Goal: Task Accomplishment & Management: Complete application form

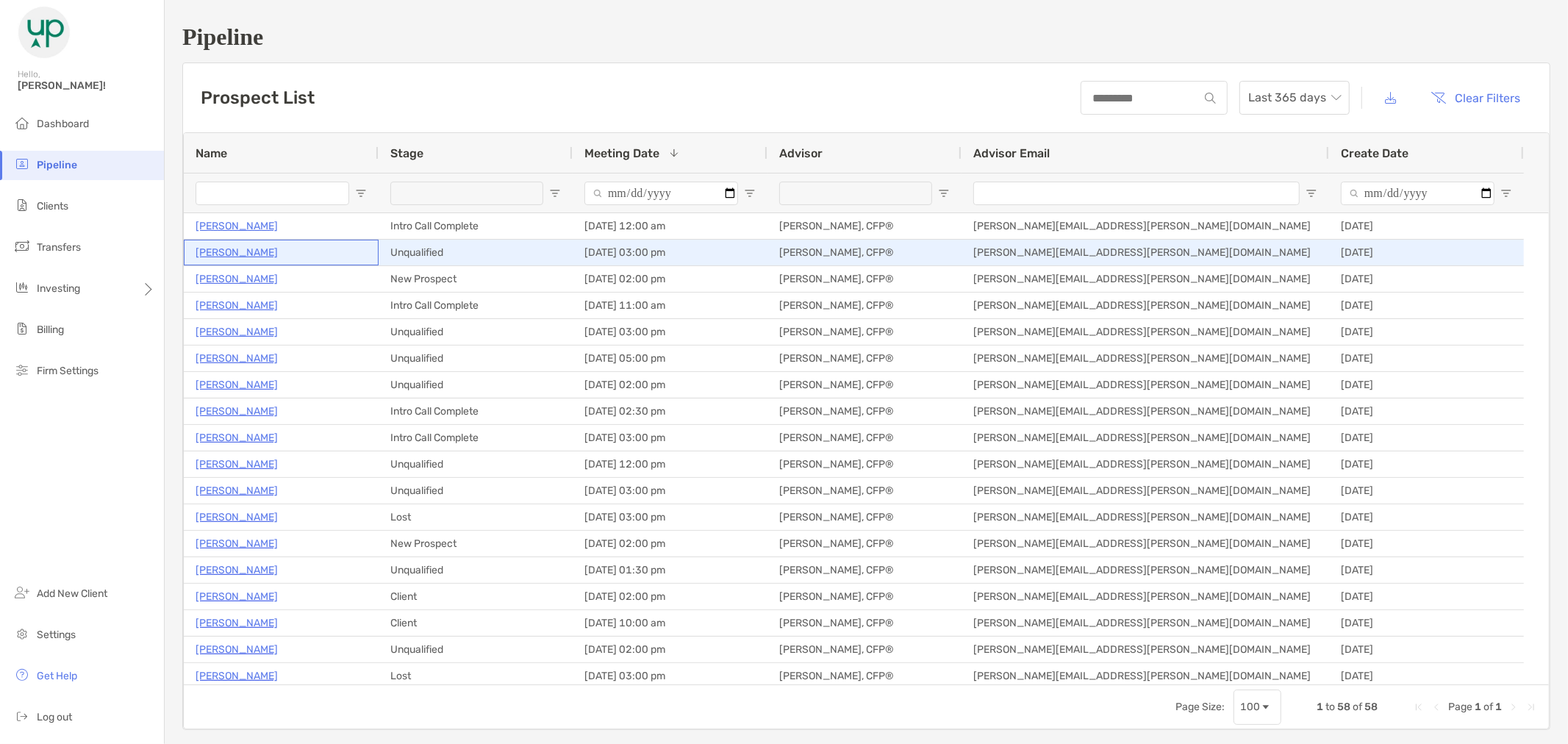
click at [237, 246] on p "Anna Porter" at bounding box center [237, 253] width 83 height 19
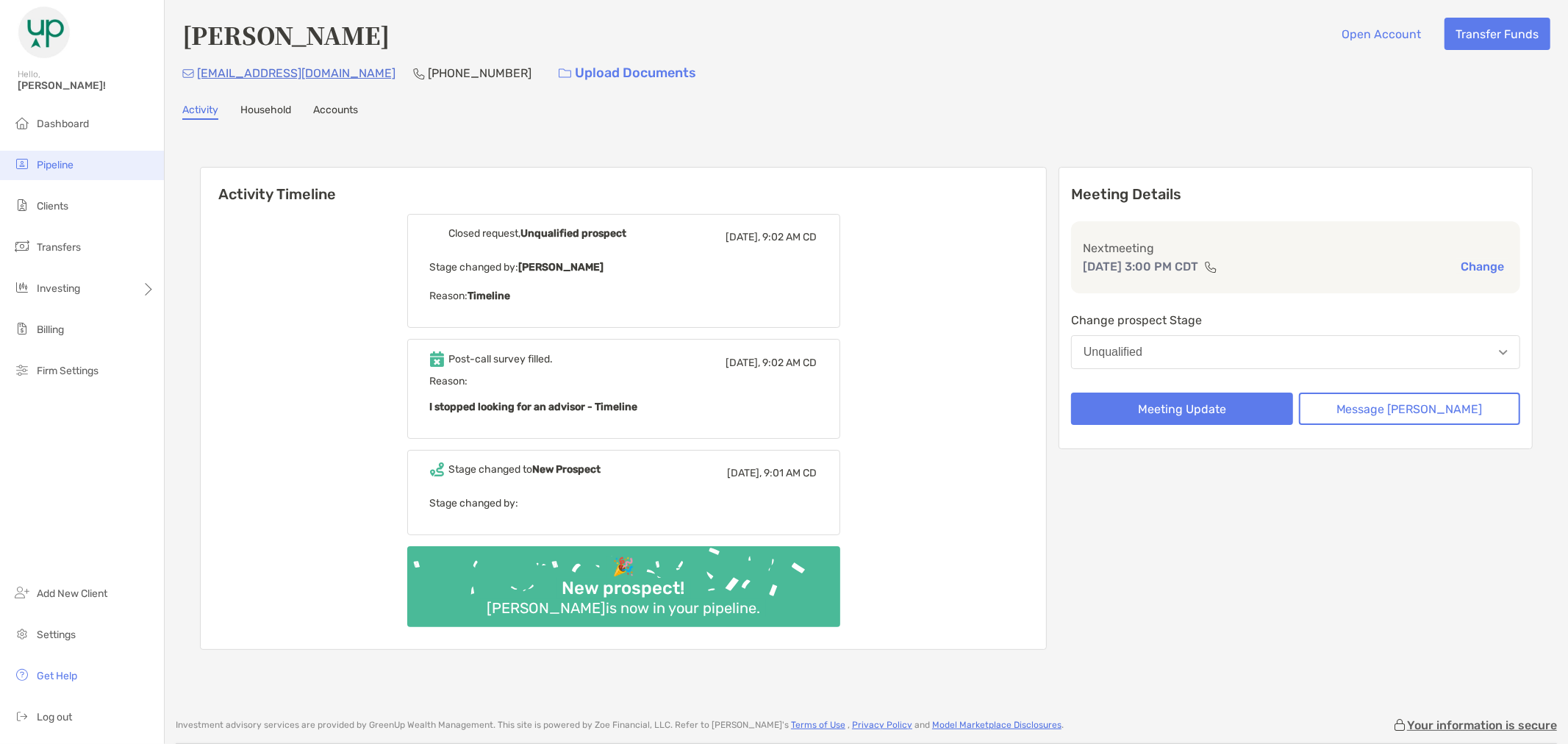
click at [49, 160] on span "Pipeline" at bounding box center [56, 165] width 37 height 13
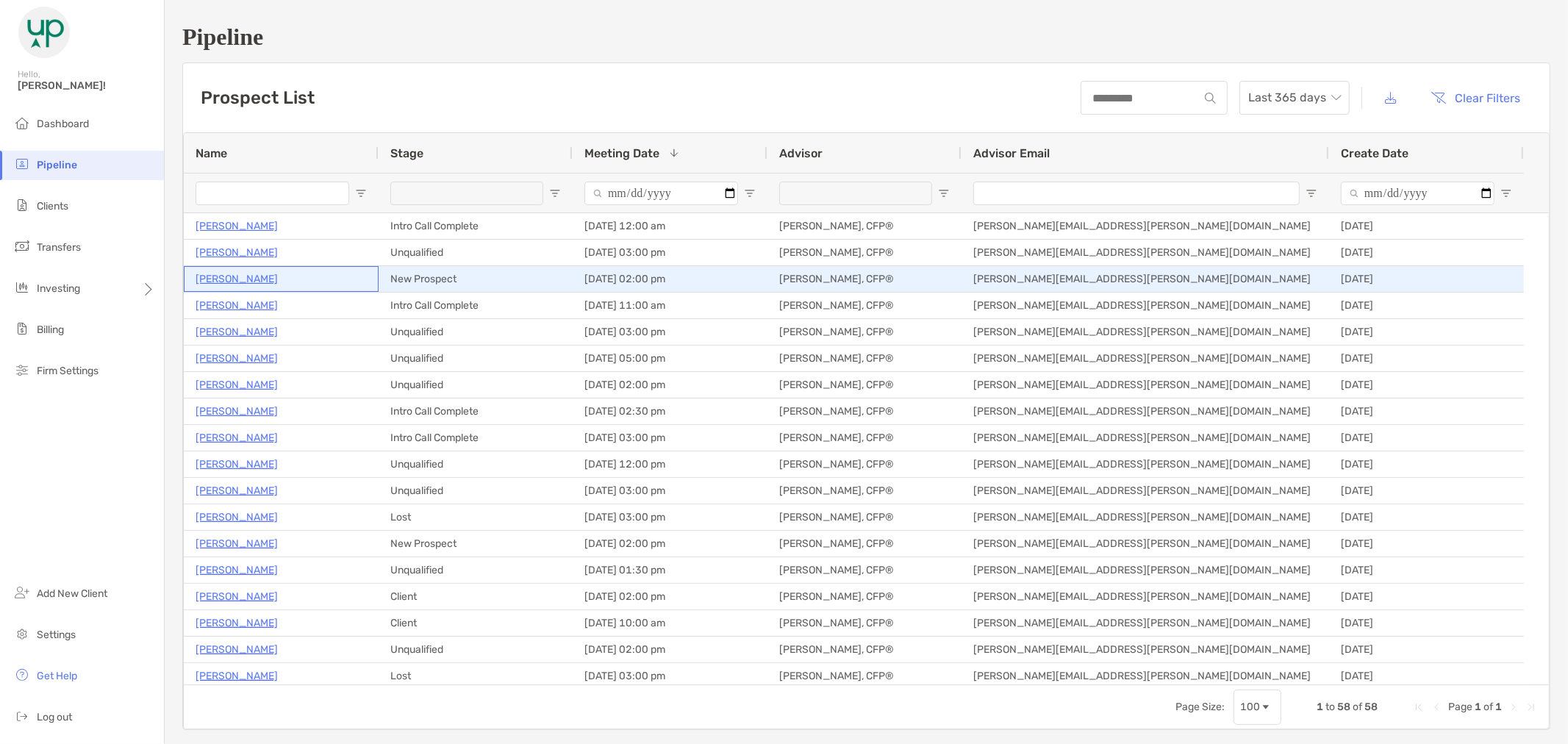
click at [239, 284] on p "[PERSON_NAME]" at bounding box center [237, 279] width 83 height 19
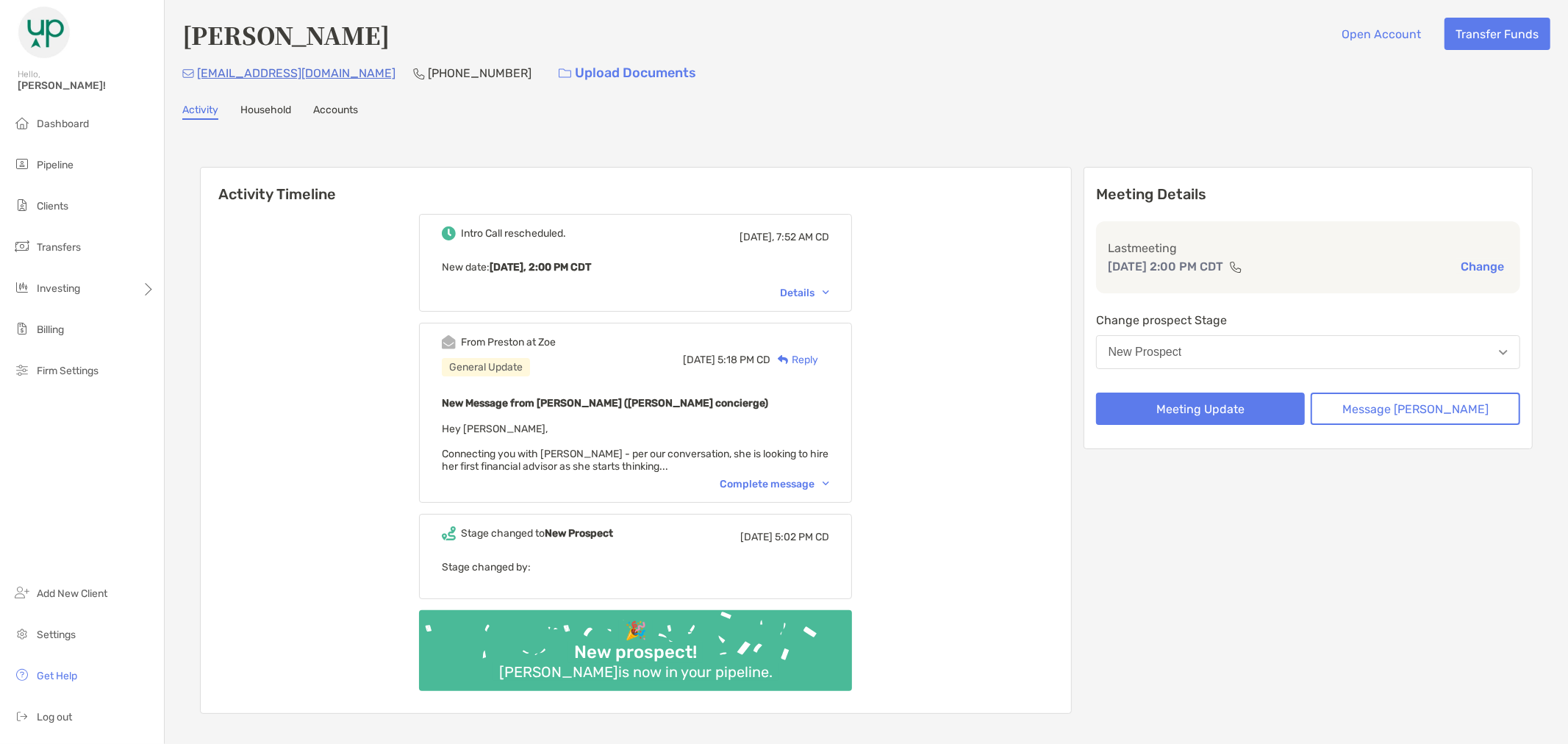
click at [848, 474] on div "From Preston at Zoe General Update Tue, Sep 16 5:18 PM CD Reply New Message fro…" at bounding box center [636, 413] width 433 height 180
click at [829, 482] on img at bounding box center [826, 484] width 7 height 4
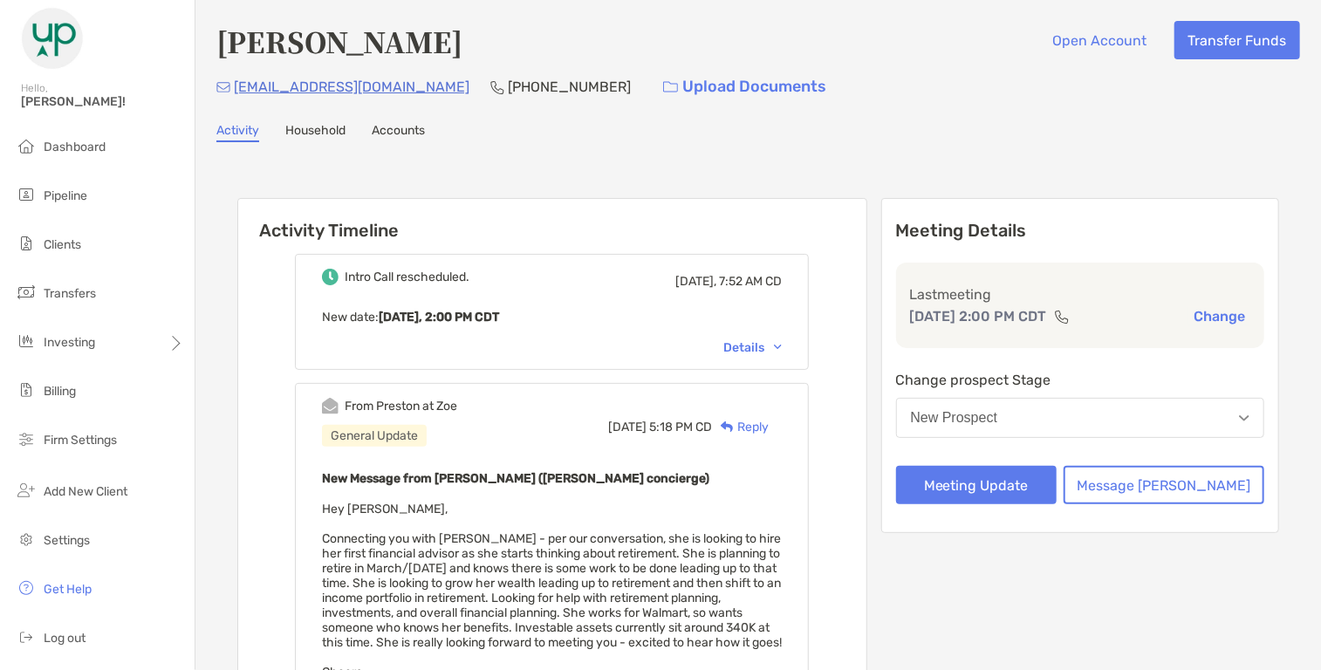
click at [337, 129] on link "Household" at bounding box center [315, 132] width 60 height 19
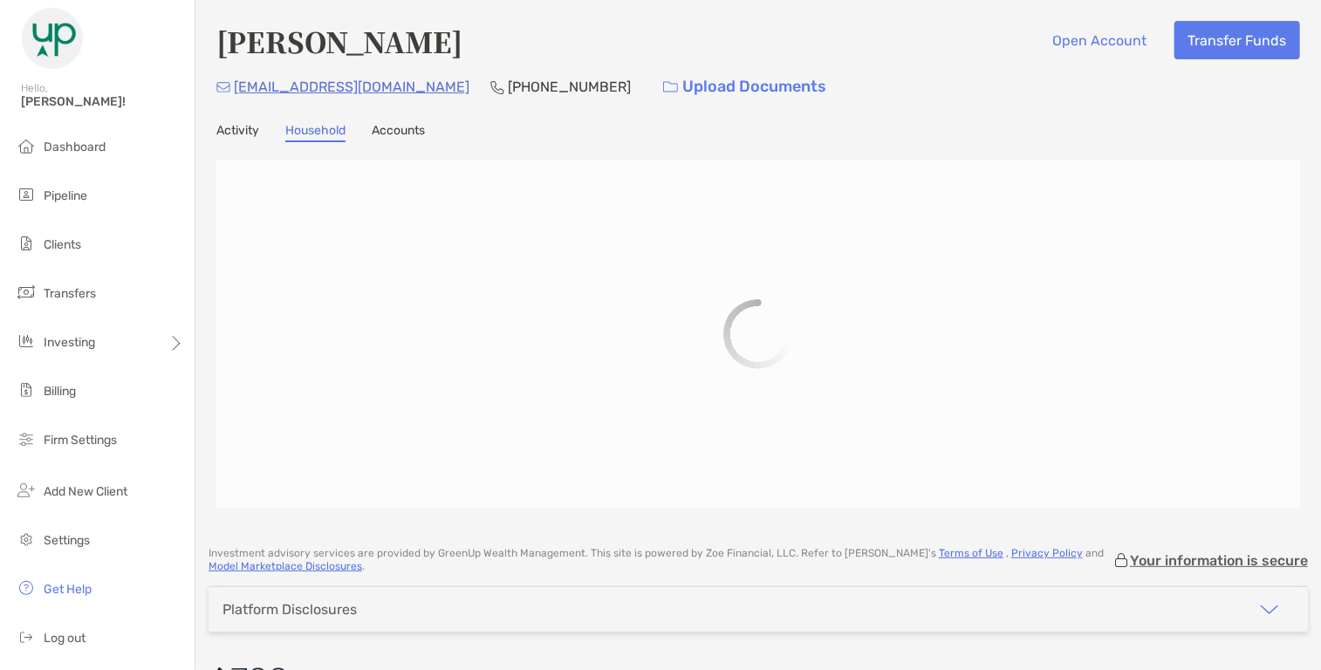
click at [394, 123] on link "Accounts" at bounding box center [398, 132] width 53 height 19
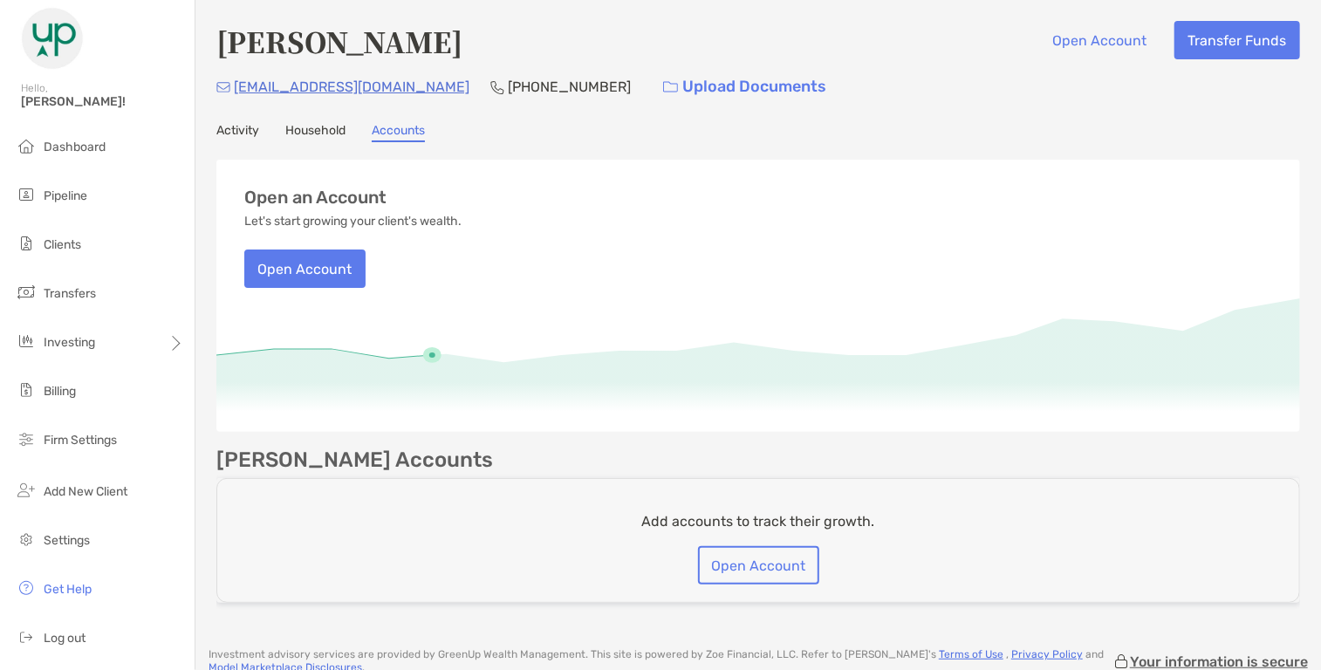
click at [242, 134] on link "Activity" at bounding box center [237, 132] width 43 height 19
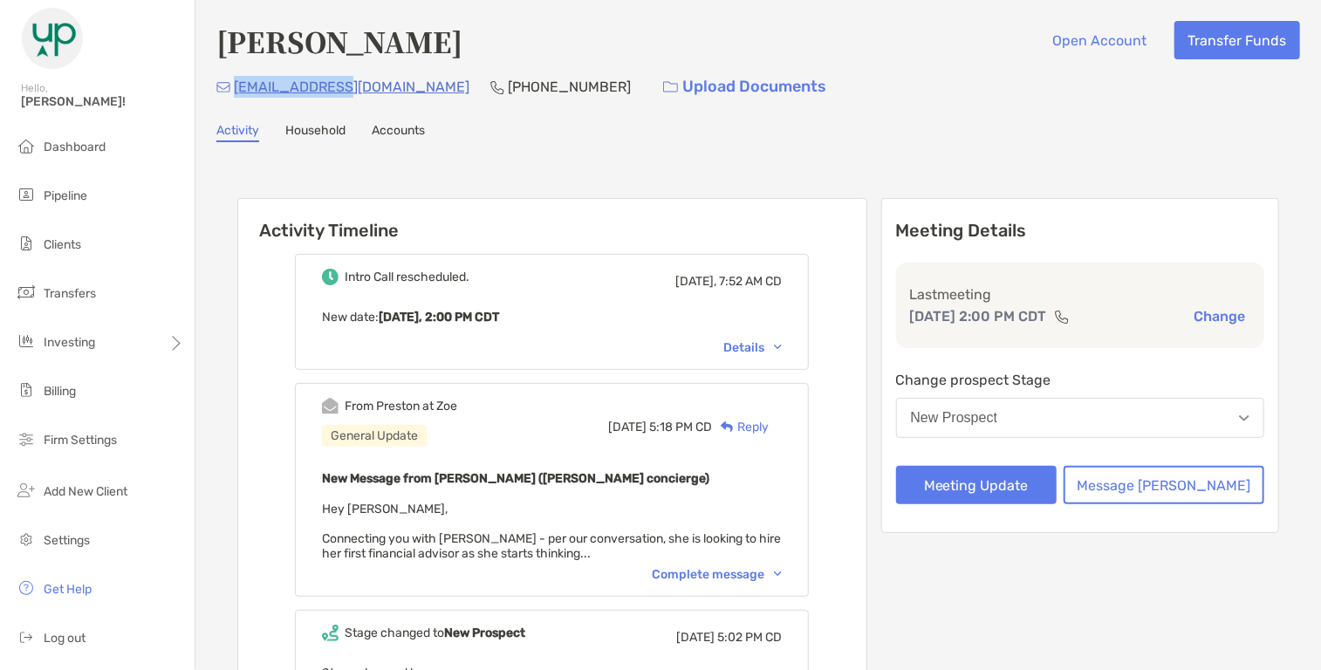
drag, startPoint x: 340, startPoint y: 83, endPoint x: 237, endPoint y: 84, distance: 103.9
click at [237, 84] on div "kimp61@att.net (479) 243-5838 Upload Documents" at bounding box center [758, 87] width 1084 height 38
copy p "kimp61@att.net"
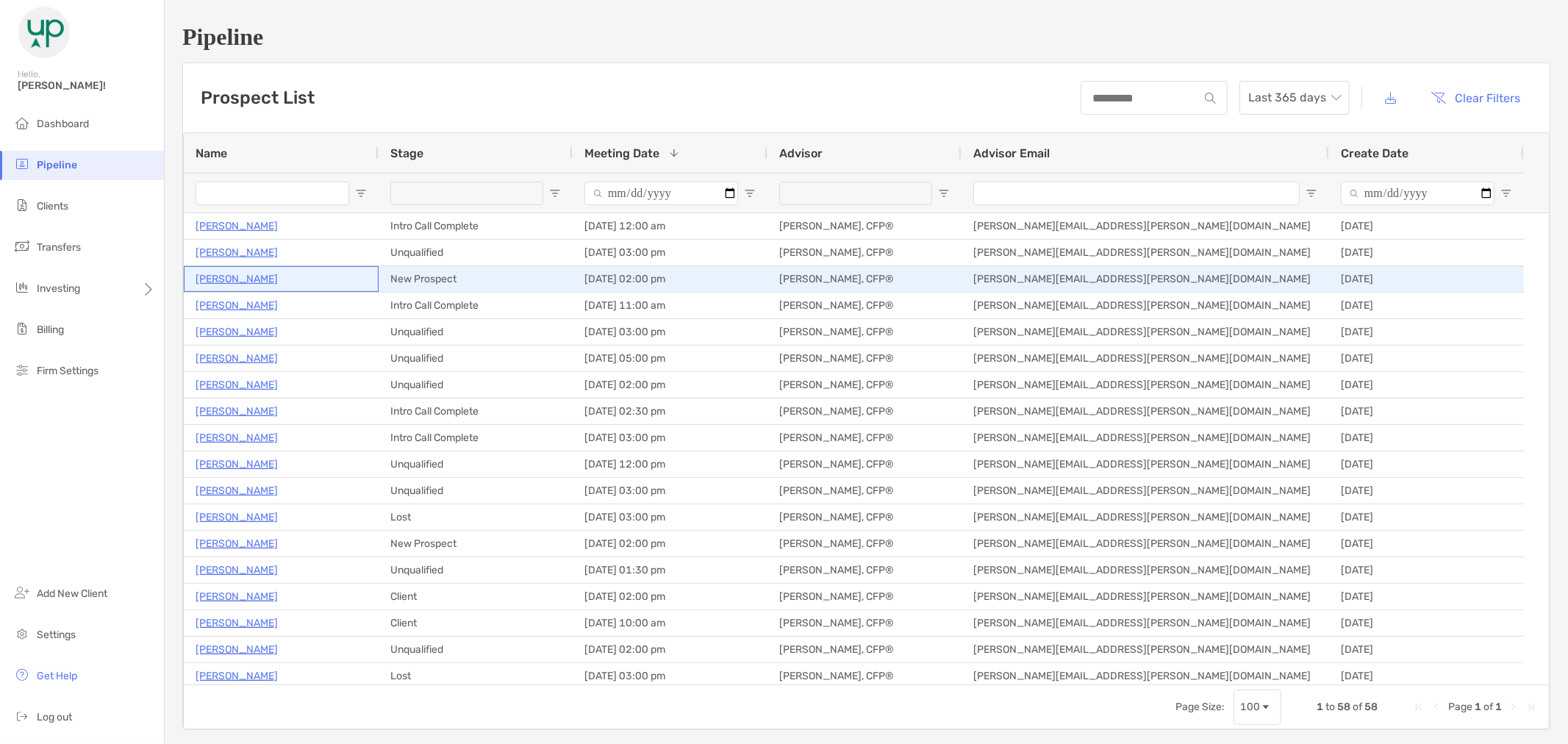
click at [228, 282] on p "[PERSON_NAME]" at bounding box center [237, 279] width 83 height 19
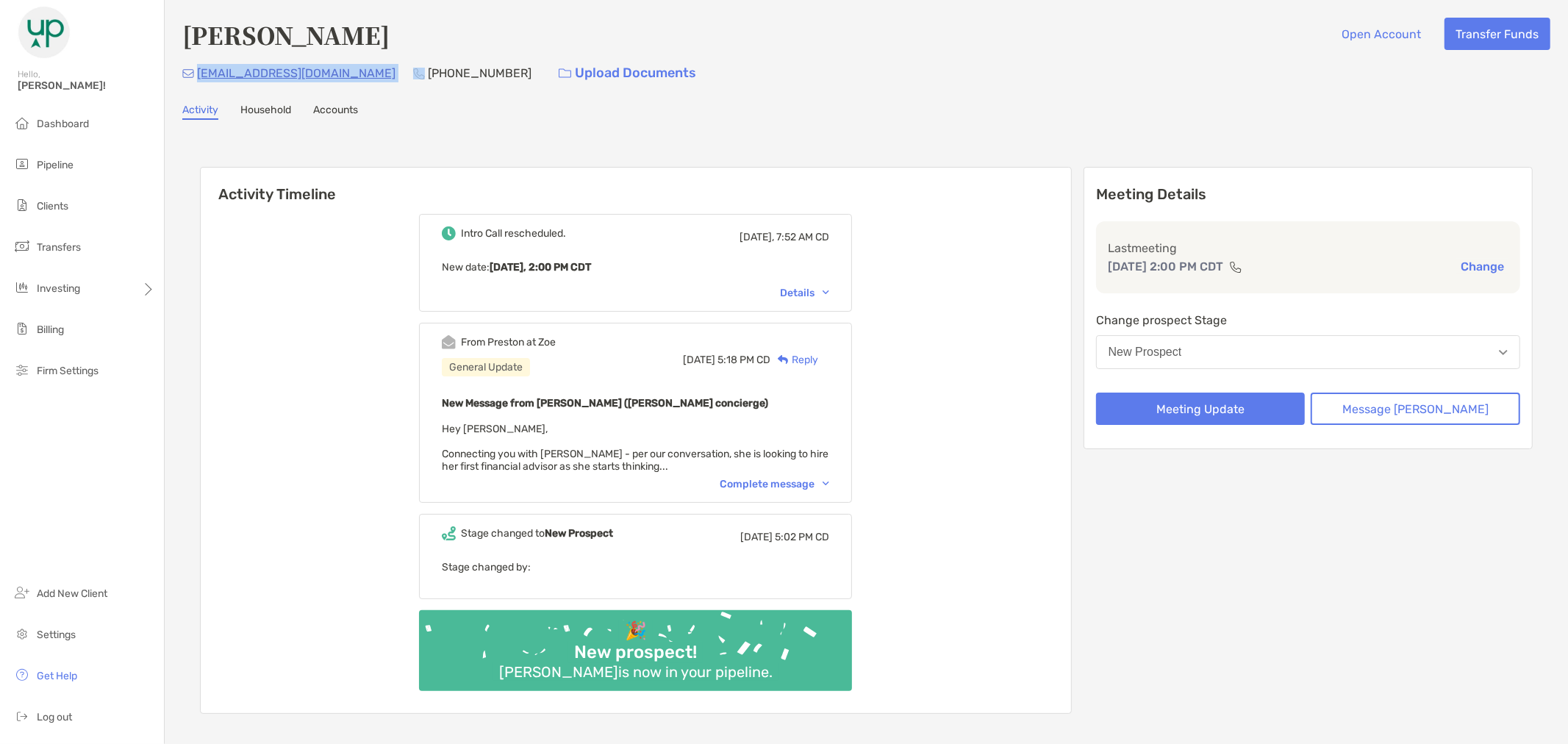
drag, startPoint x: 292, startPoint y: 72, endPoint x: 197, endPoint y: 78, distance: 95.2
click at [197, 78] on div "kimp61@att.net (479) 243-5838 Upload Documents" at bounding box center [866, 73] width 1368 height 32
copy p "kimp61@att.net"
click at [1374, 409] on button "Message Zoe" at bounding box center [1415, 409] width 210 height 32
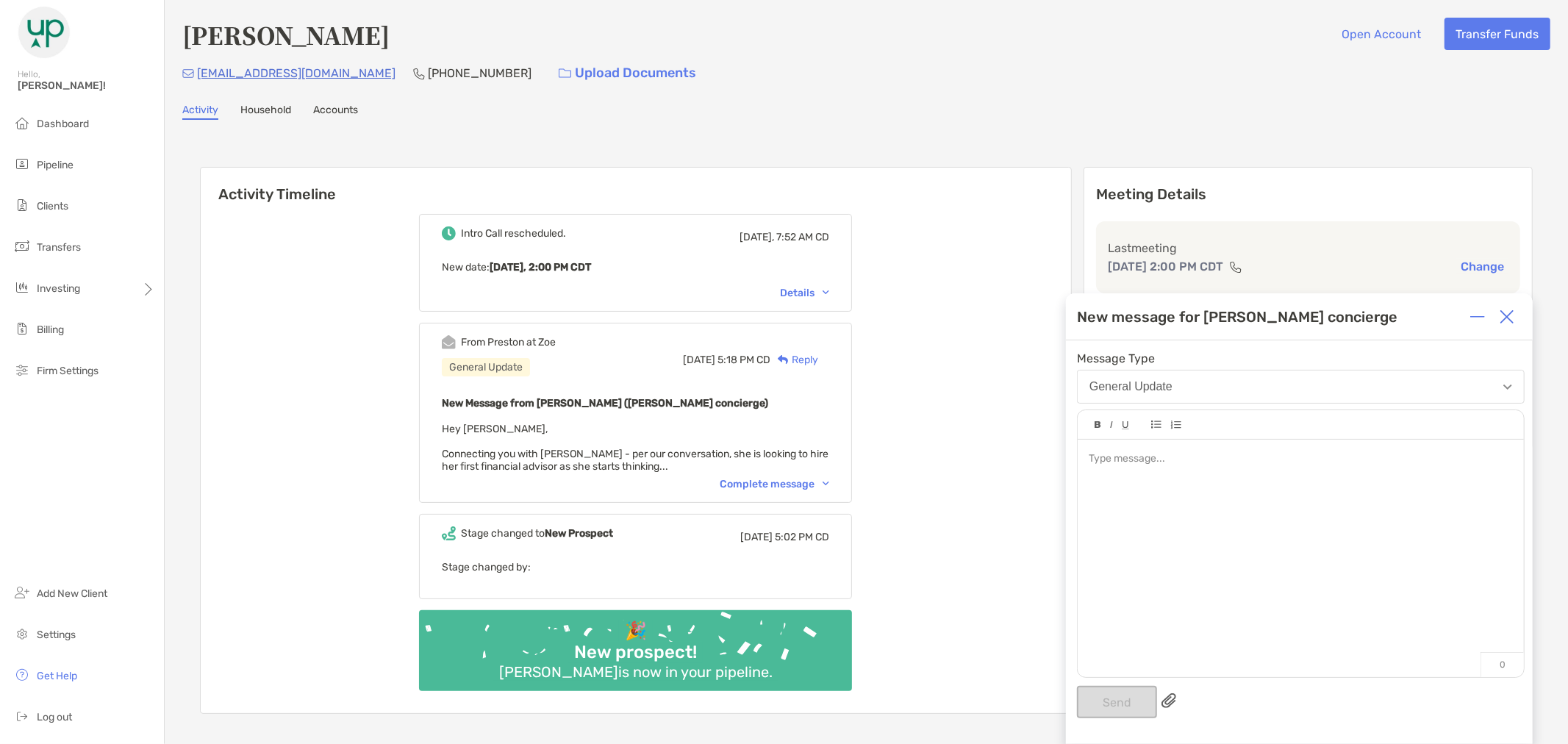
click at [1181, 539] on div at bounding box center [1301, 551] width 446 height 222
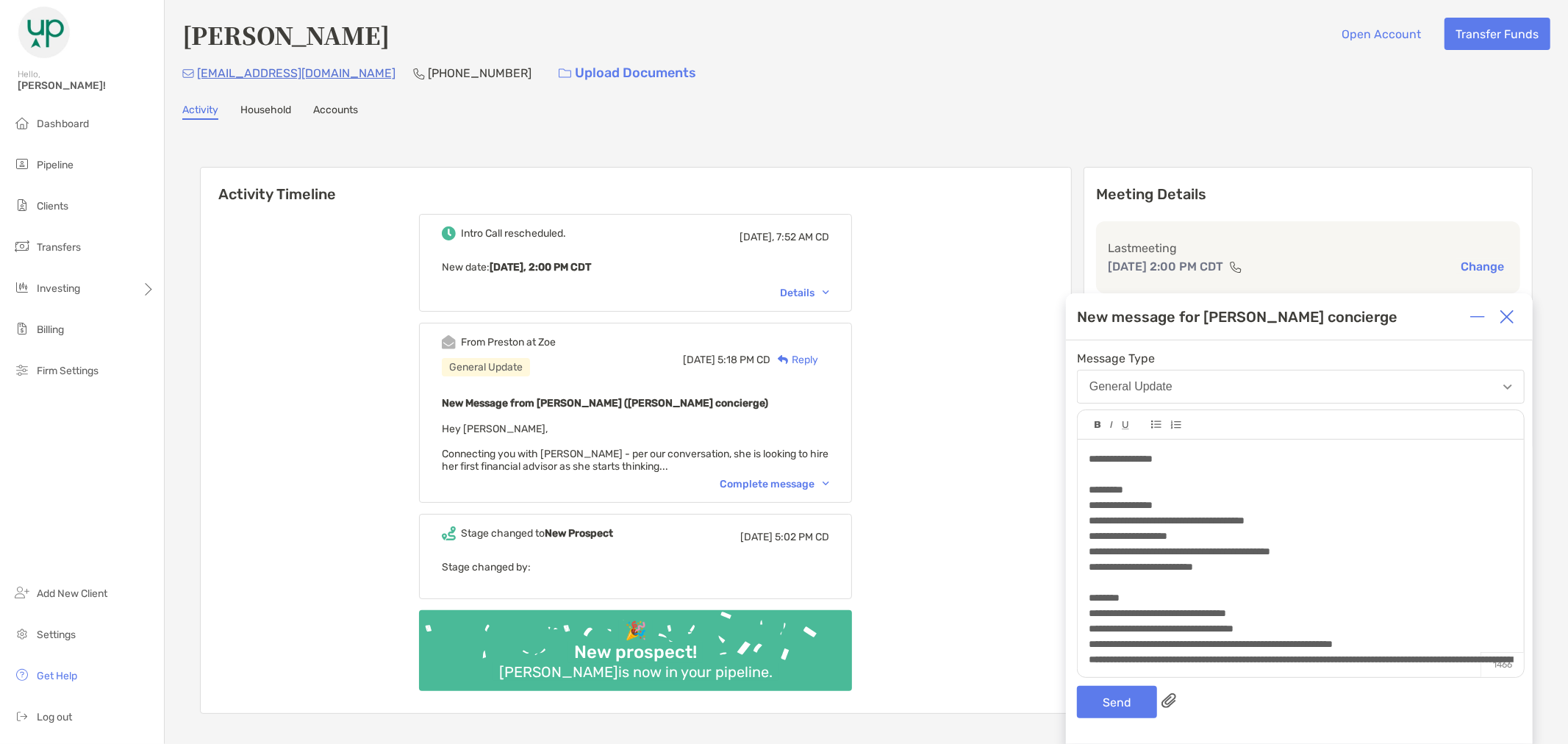
scroll to position [491, 0]
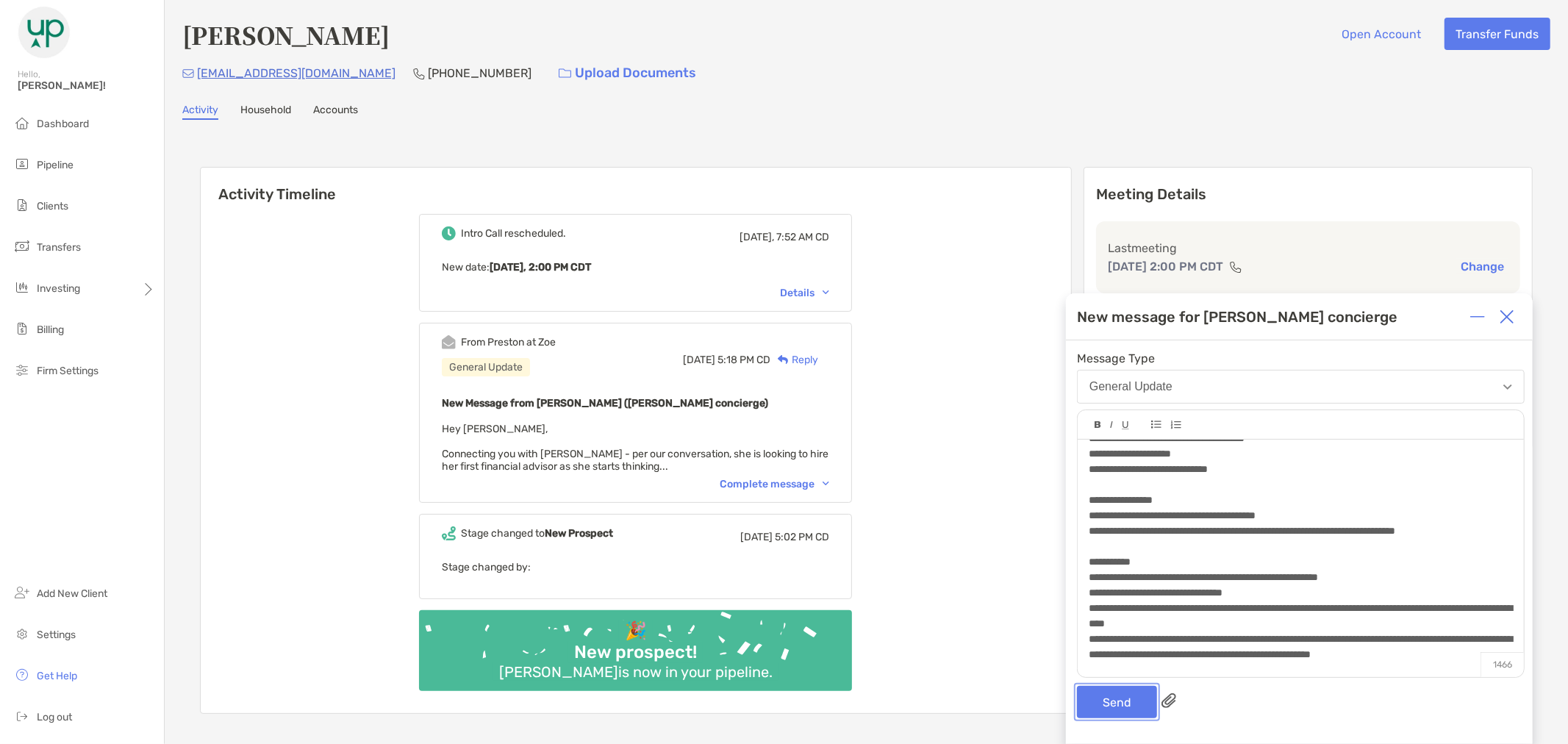
click at [1118, 709] on button "Send" at bounding box center [1117, 702] width 80 height 32
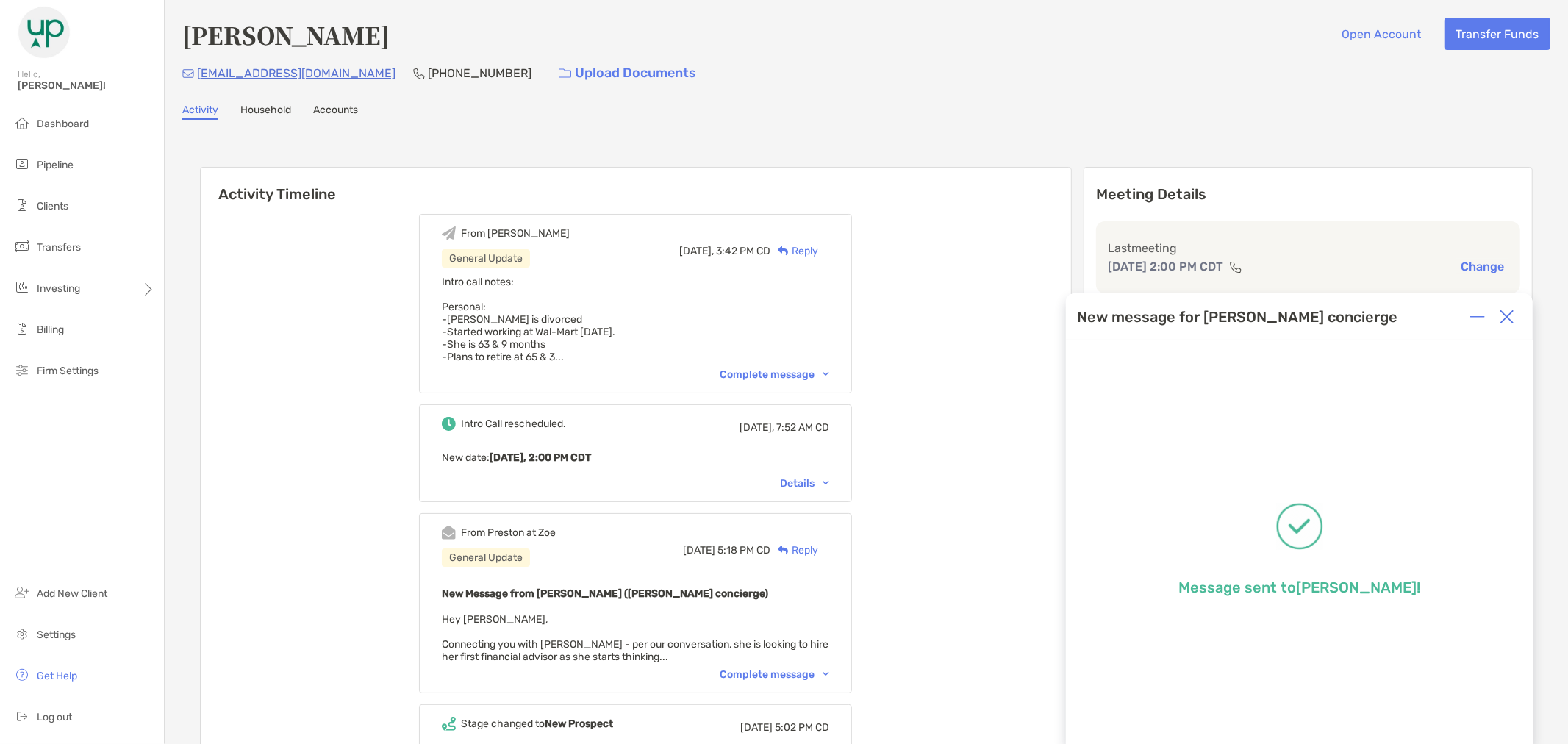
click at [1505, 321] on img at bounding box center [1507, 316] width 14 height 14
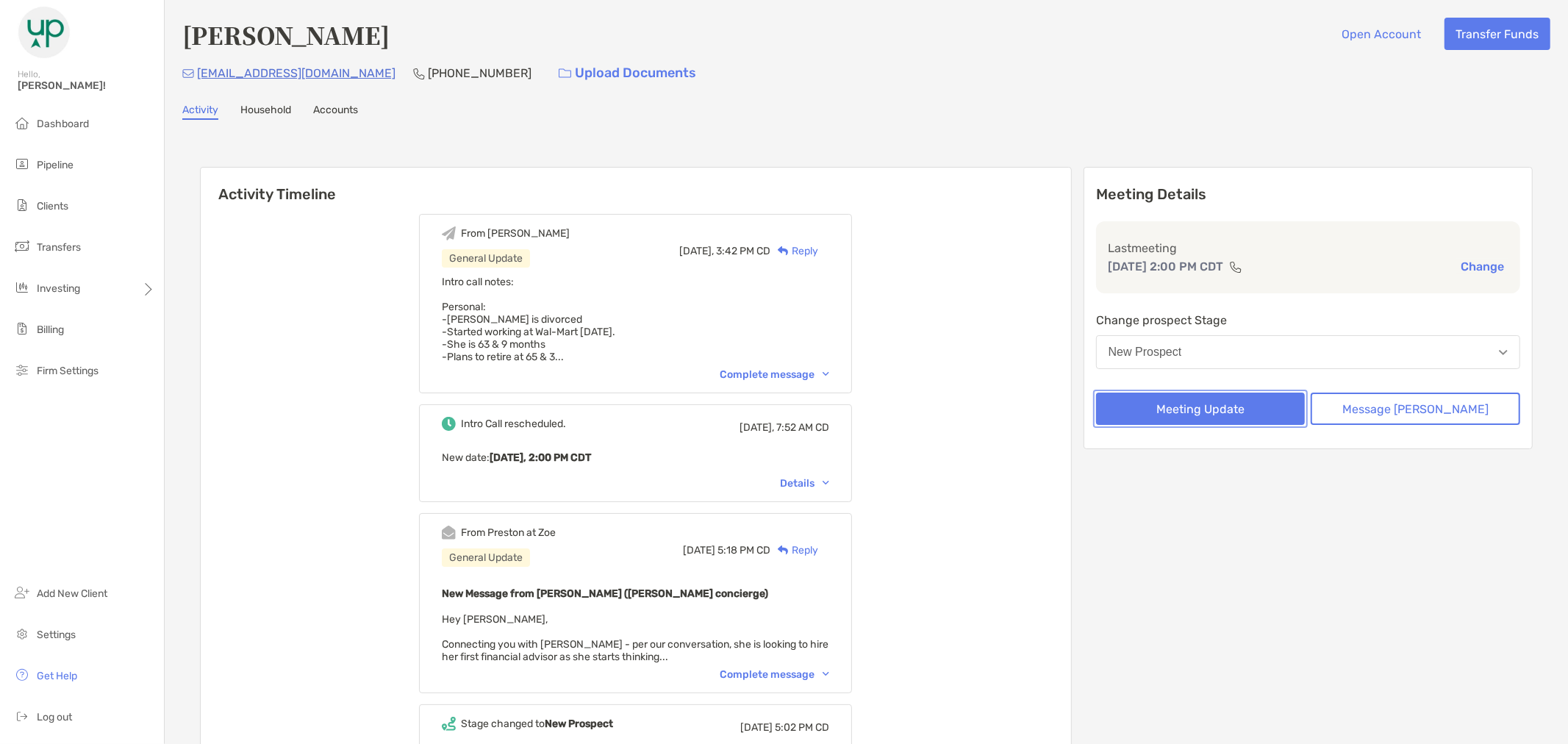
click at [1242, 408] on button "Meeting Update" at bounding box center [1200, 409] width 210 height 32
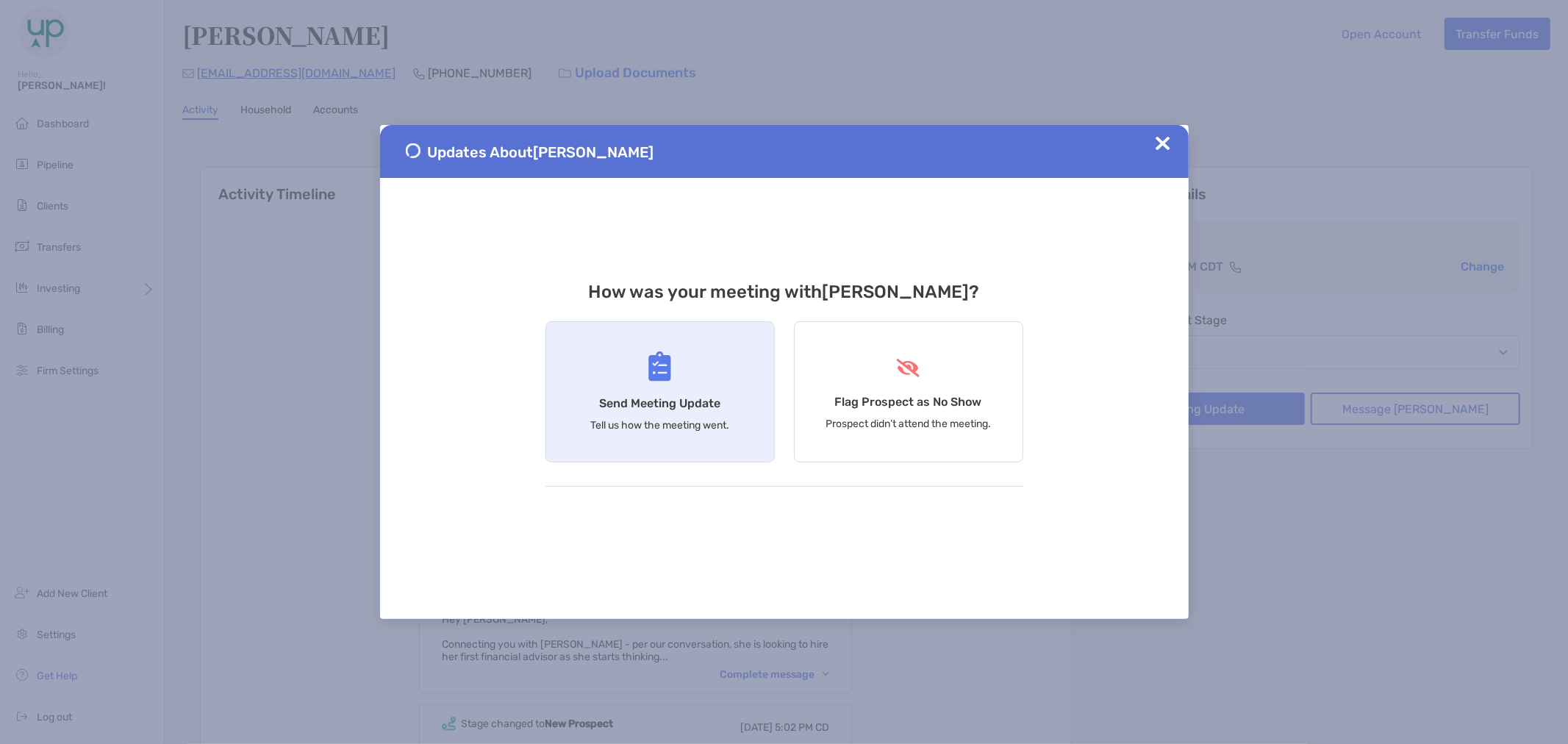
click at [666, 353] on img at bounding box center [659, 367] width 23 height 30
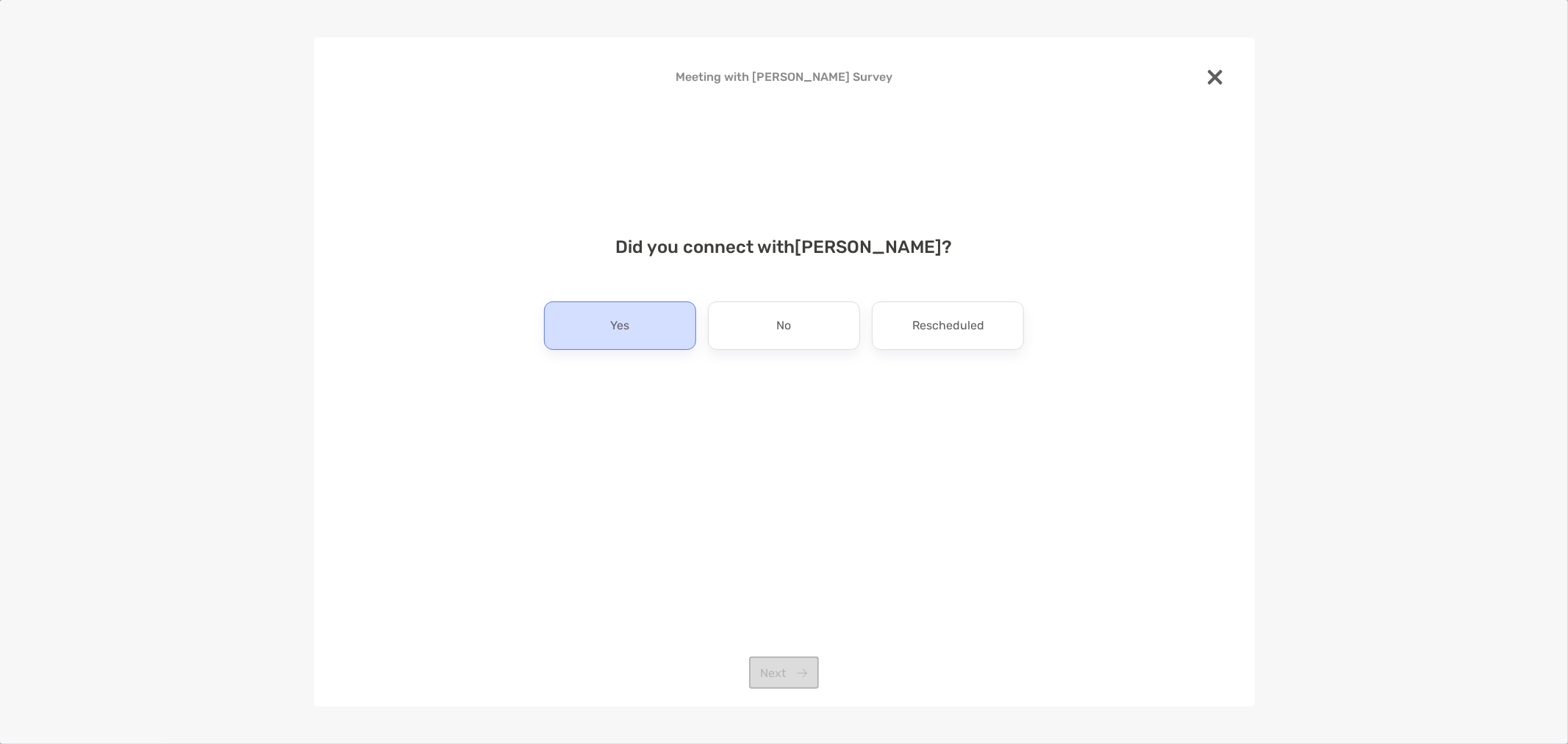
drag, startPoint x: 628, startPoint y: 339, endPoint x: 636, endPoint y: 331, distance: 11.3
click at [629, 335] on div "Yes" at bounding box center [620, 326] width 152 height 49
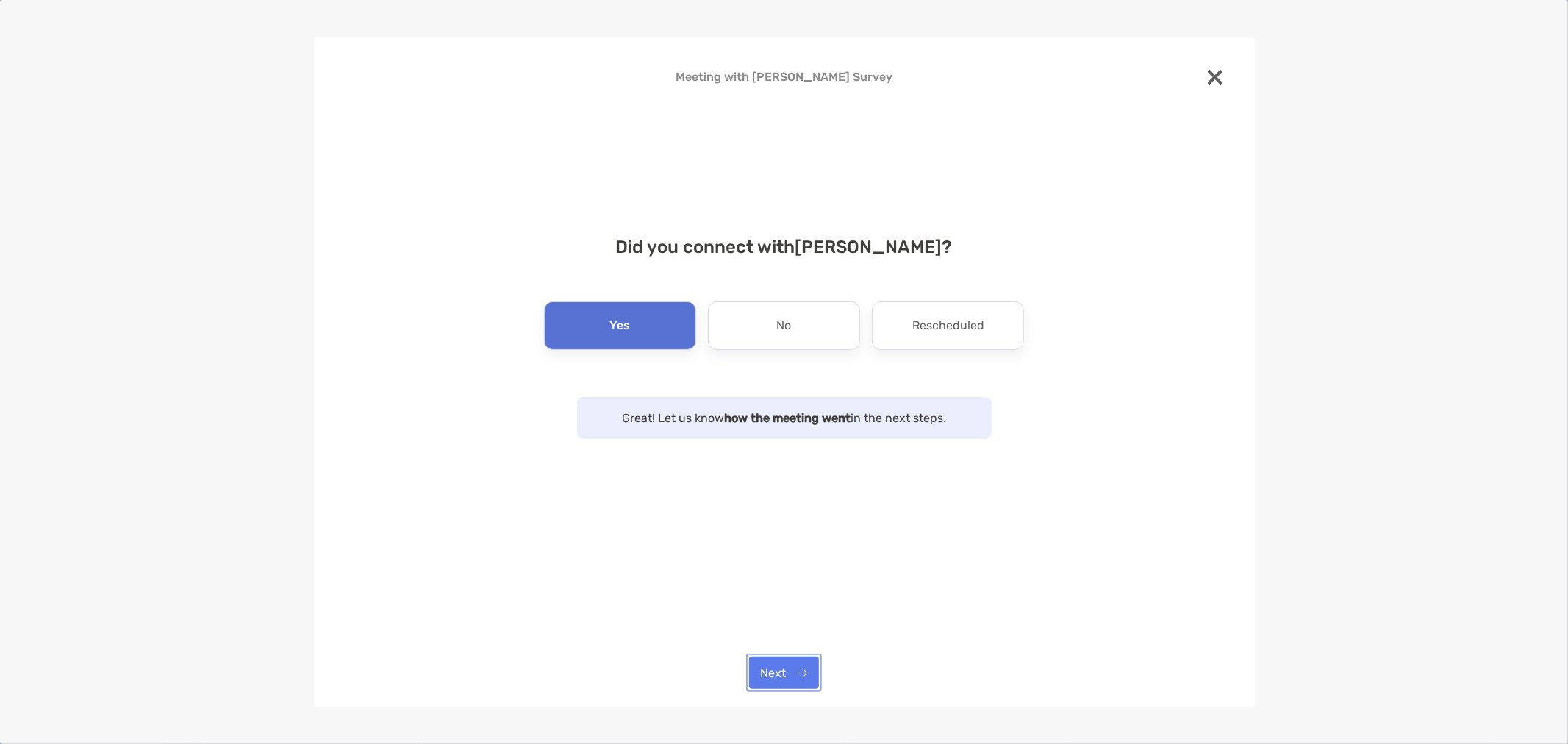
click at [787, 666] on button "Next" at bounding box center [783, 672] width 70 height 32
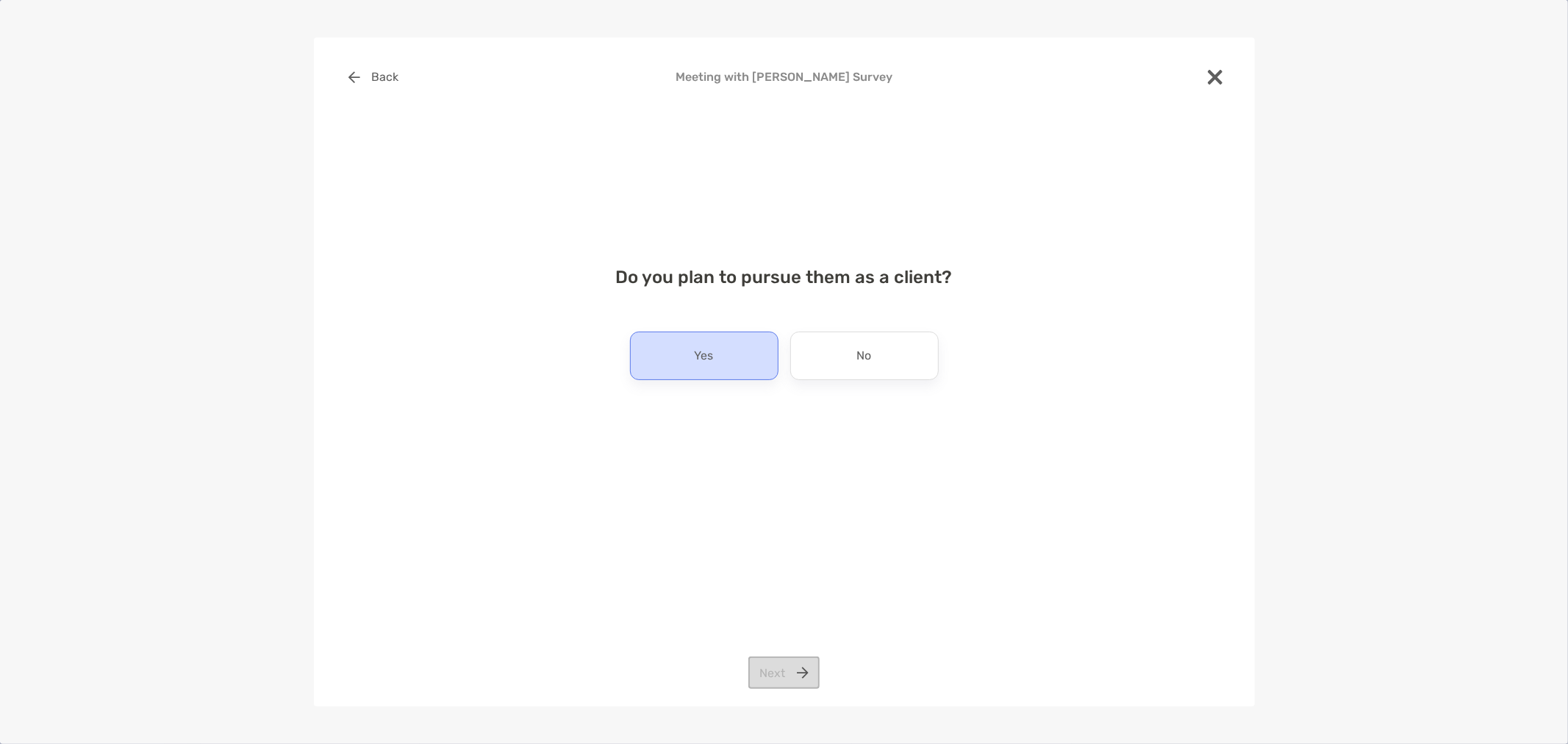
click at [743, 350] on div "Yes" at bounding box center [704, 356] width 148 height 49
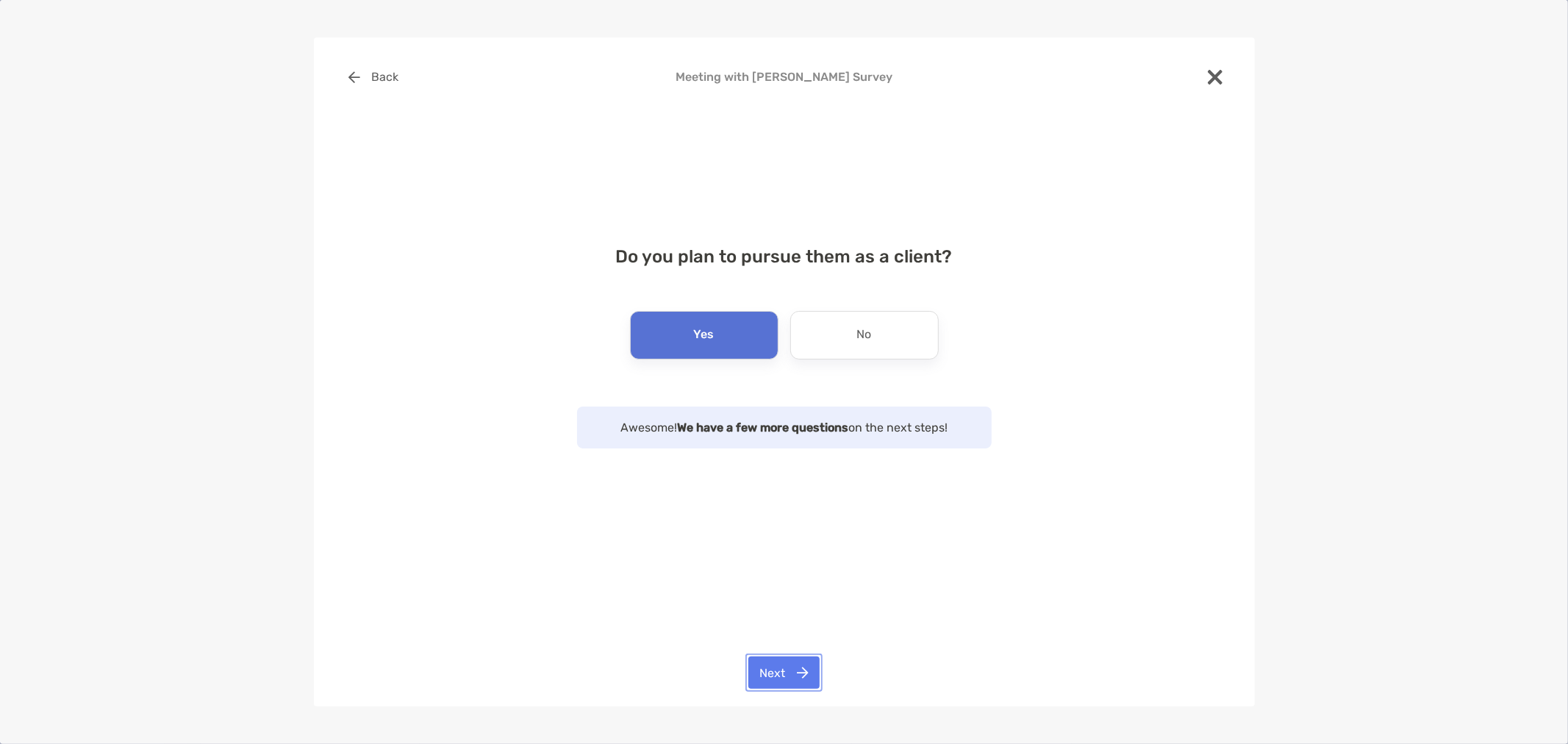
click at [787, 667] on button "Next" at bounding box center [784, 672] width 72 height 32
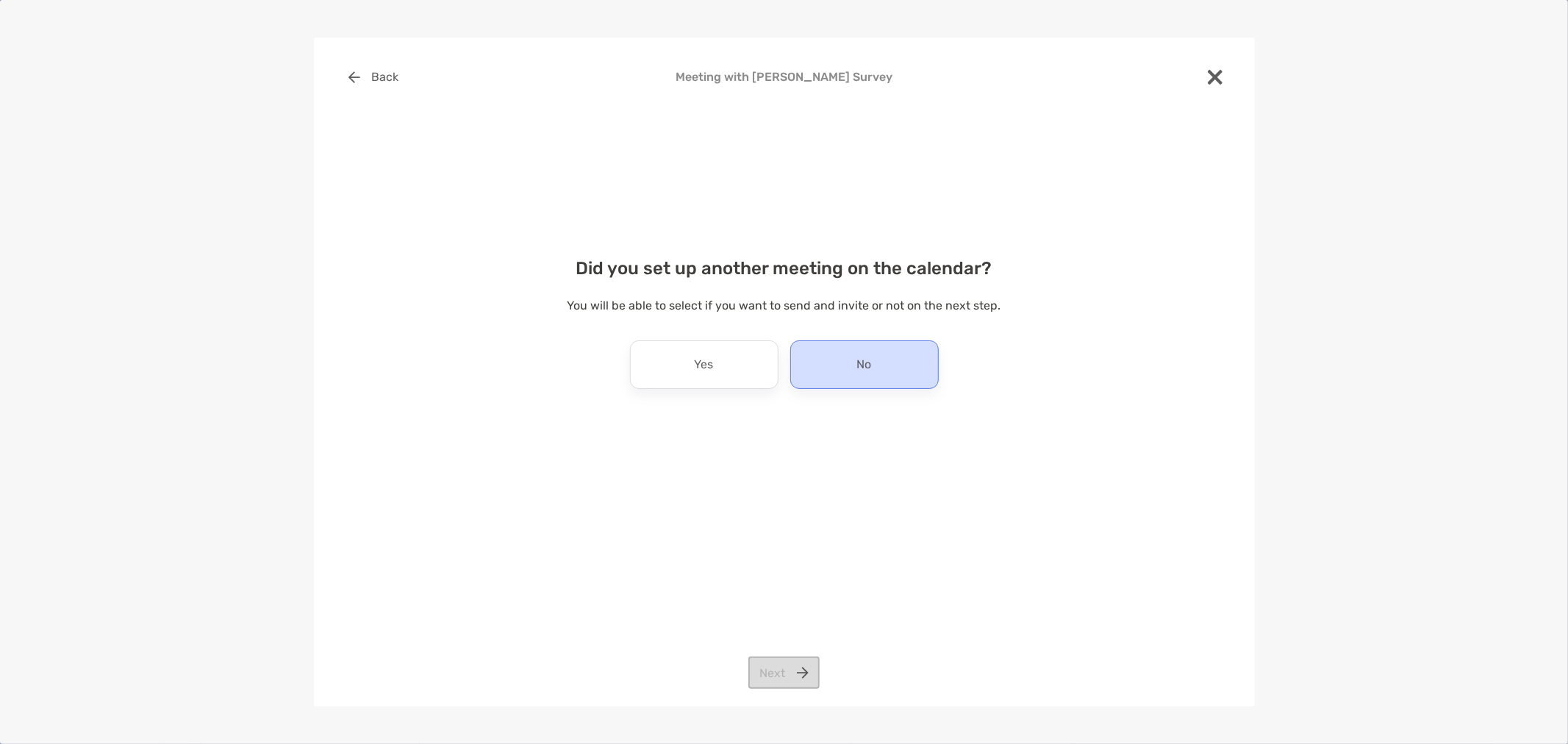
click at [822, 367] on div "No" at bounding box center [864, 365] width 148 height 49
click at [795, 677] on button "Next" at bounding box center [784, 672] width 72 height 32
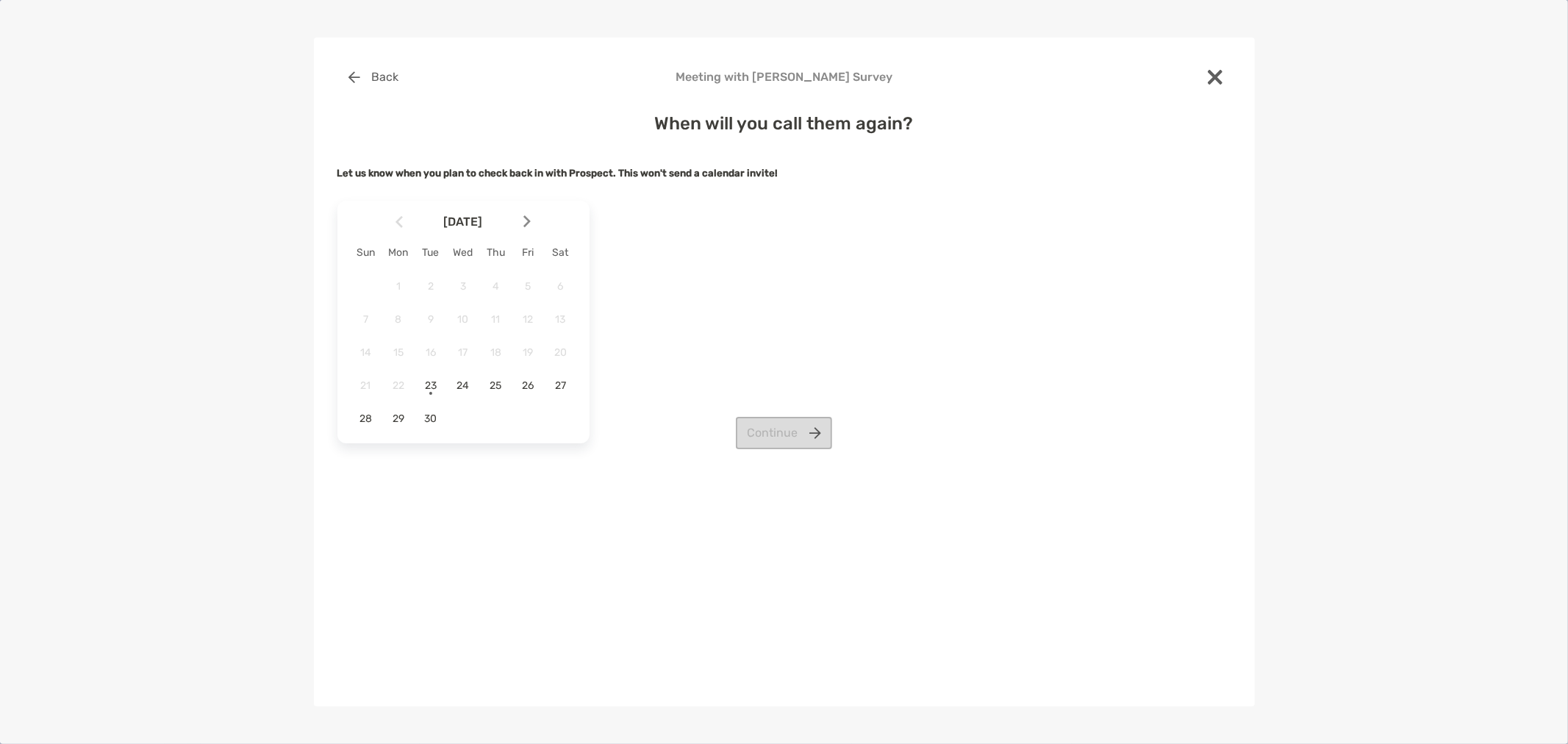
click at [525, 219] on img at bounding box center [526, 222] width 8 height 13
click at [527, 321] on span "10" at bounding box center [528, 319] width 25 height 13
click at [769, 431] on button "Continue" at bounding box center [784, 433] width 96 height 32
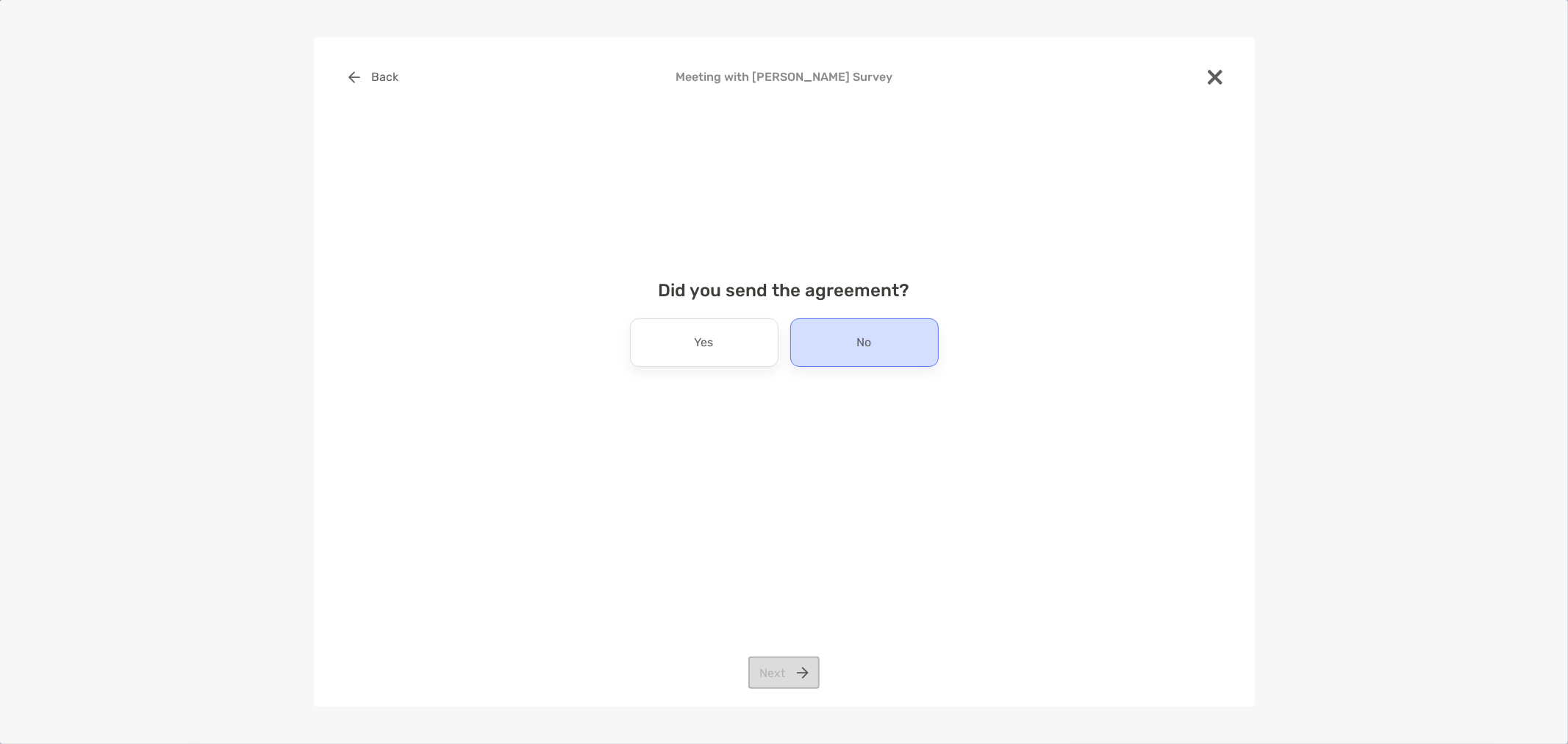
click at [829, 350] on div "No" at bounding box center [864, 343] width 148 height 49
click at [789, 673] on button "Next" at bounding box center [784, 672] width 72 height 32
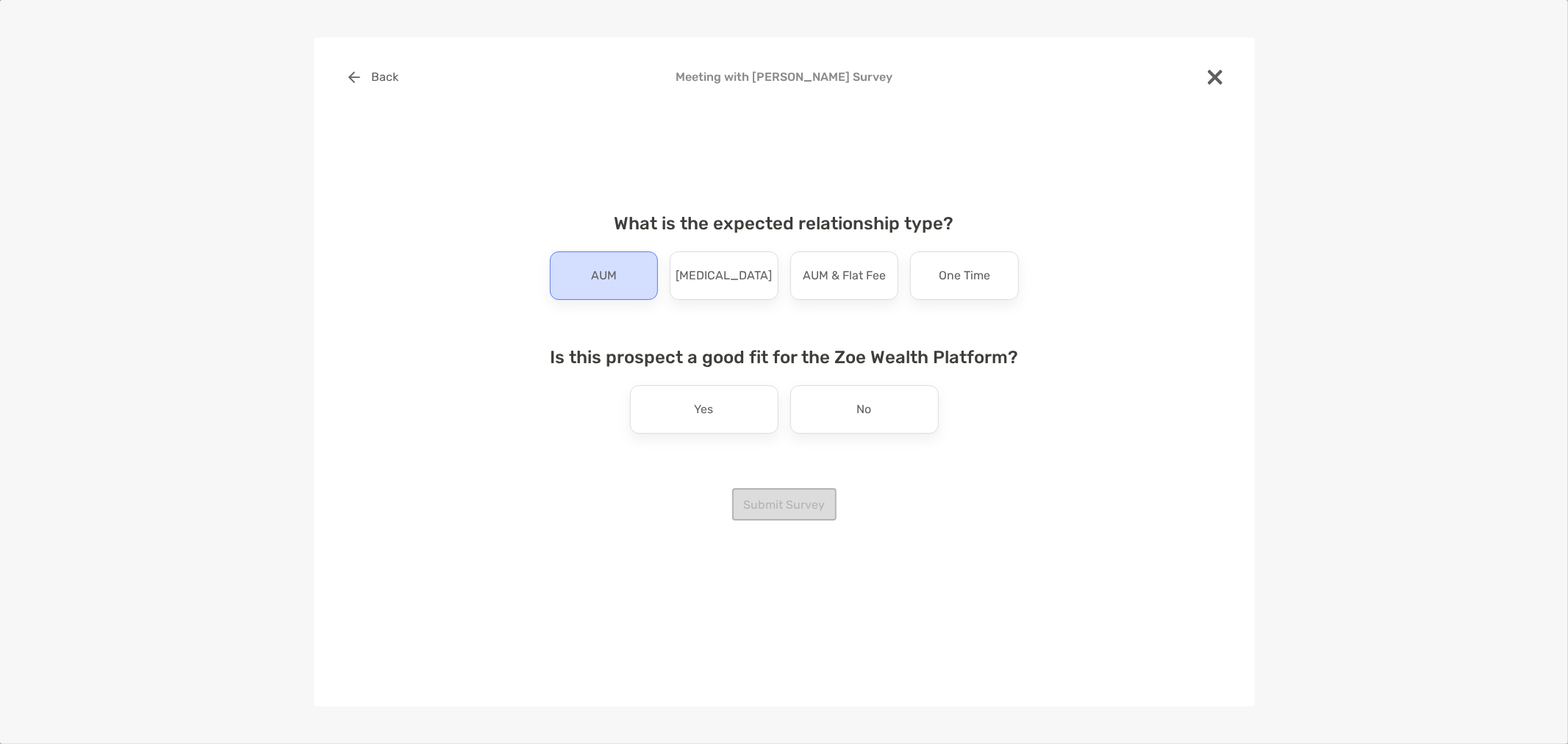
click at [603, 260] on div "AUM" at bounding box center [604, 276] width 109 height 49
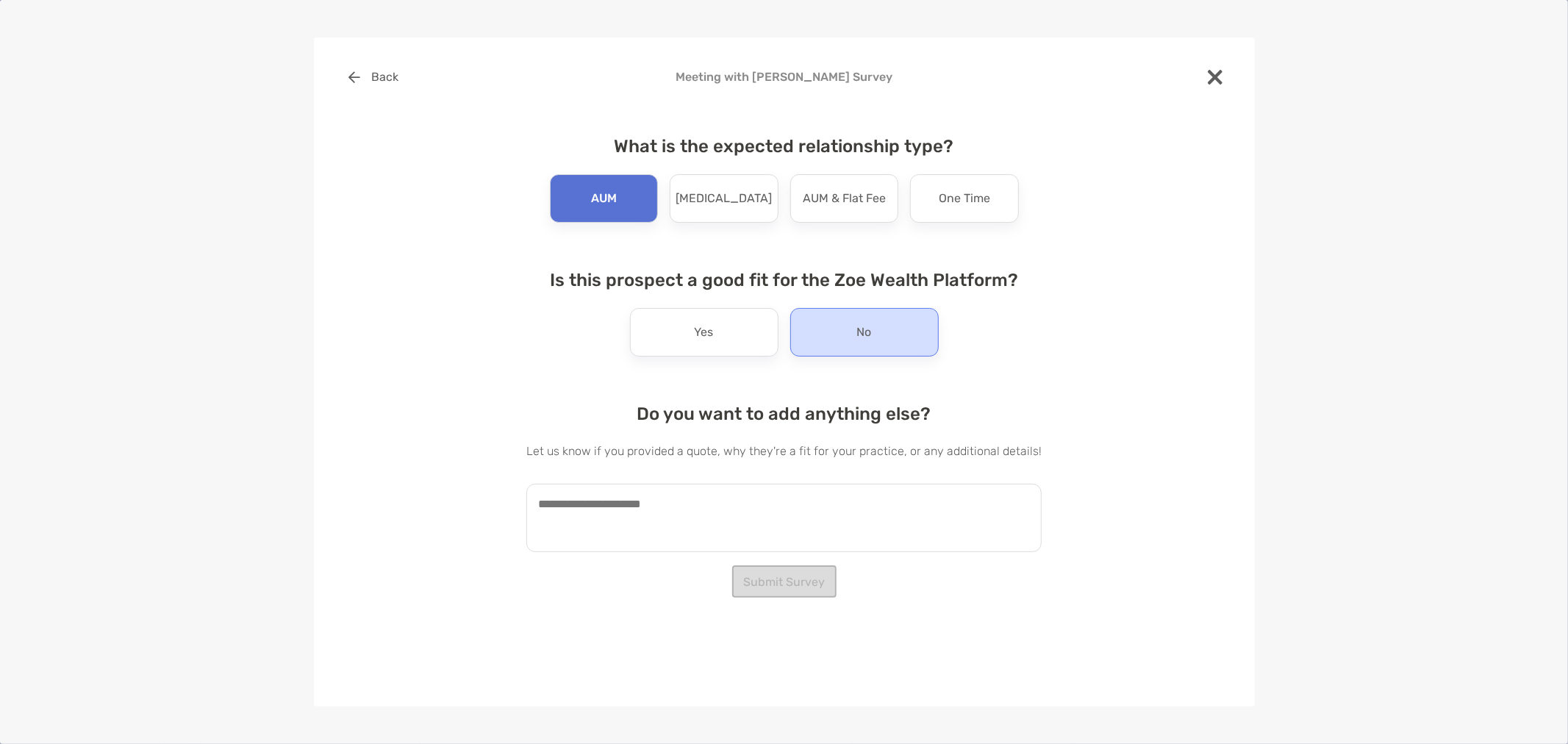
click at [888, 337] on div "No" at bounding box center [864, 333] width 148 height 49
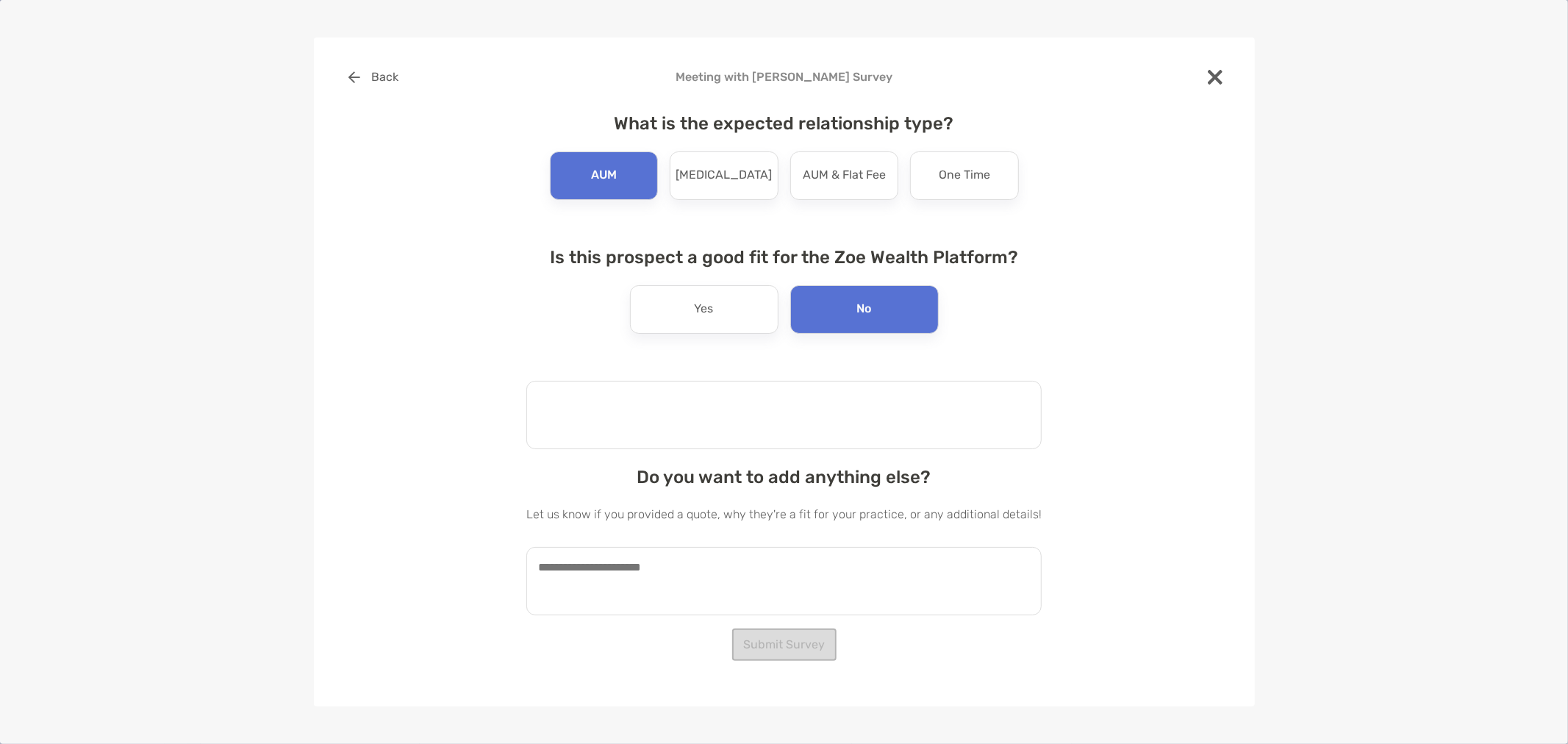
click at [790, 402] on textarea at bounding box center [784, 415] width 515 height 68
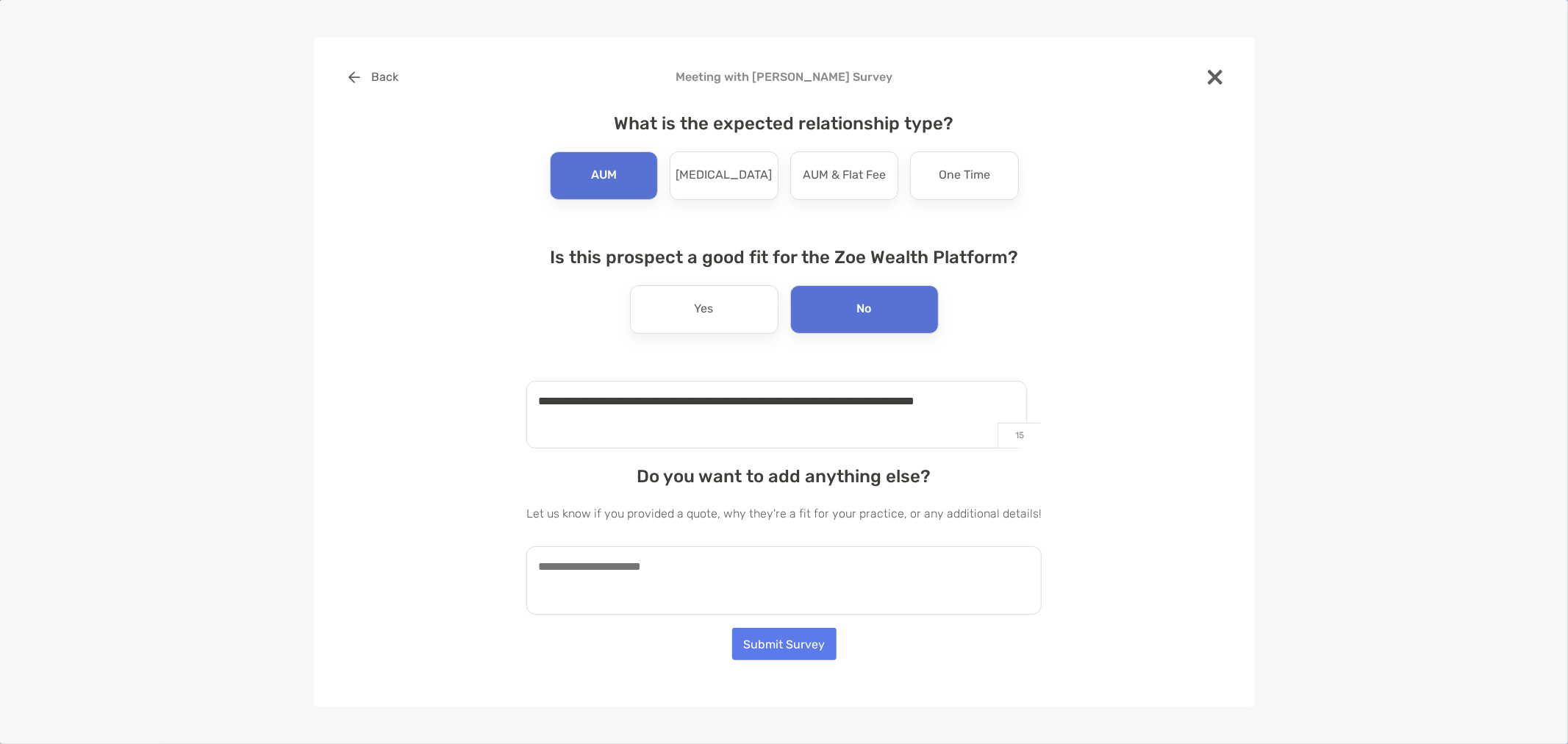
type textarea "**********"
click at [748, 634] on button "Submit Survey" at bounding box center [784, 644] width 104 height 32
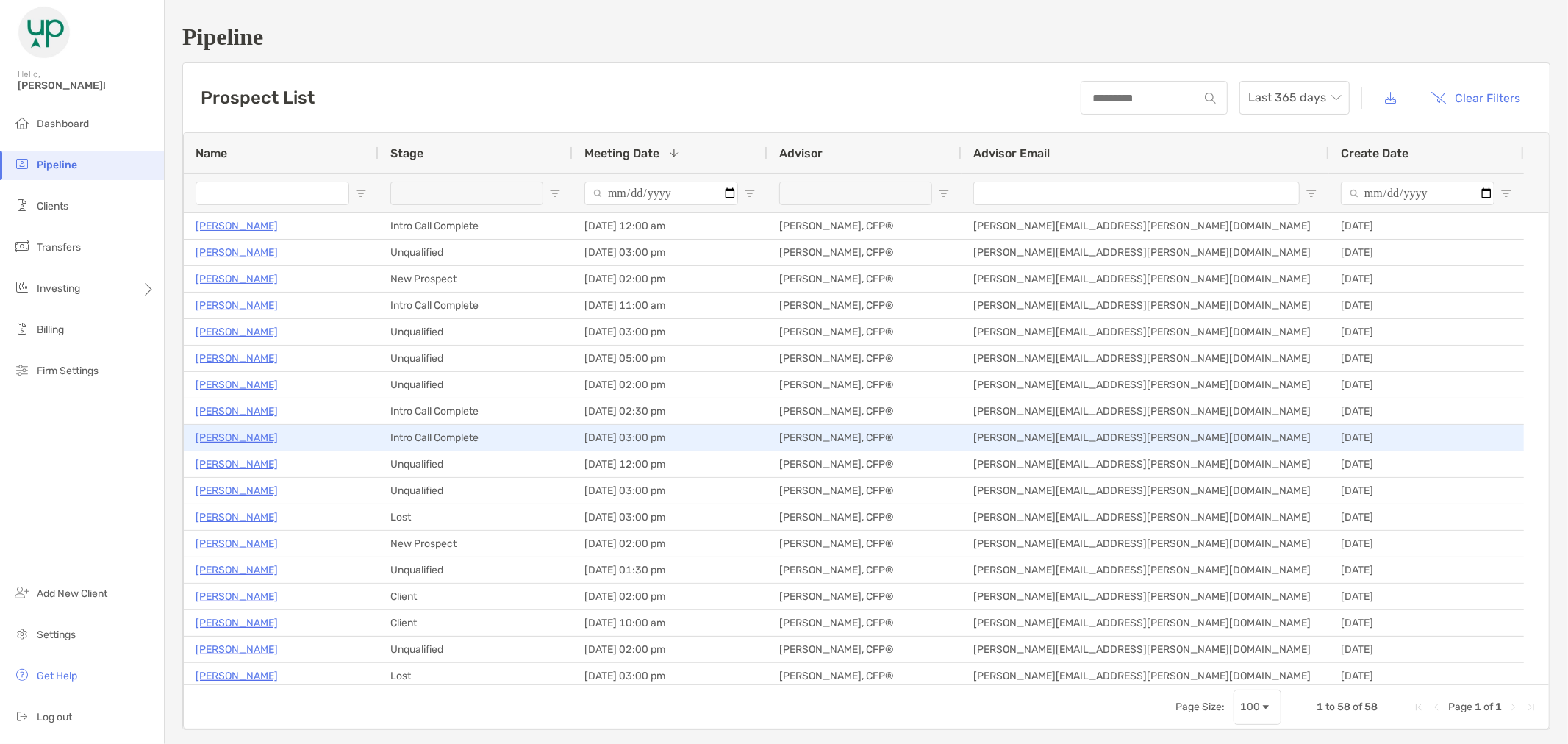
click at [237, 442] on p "Krystle Holnes" at bounding box center [237, 438] width 83 height 19
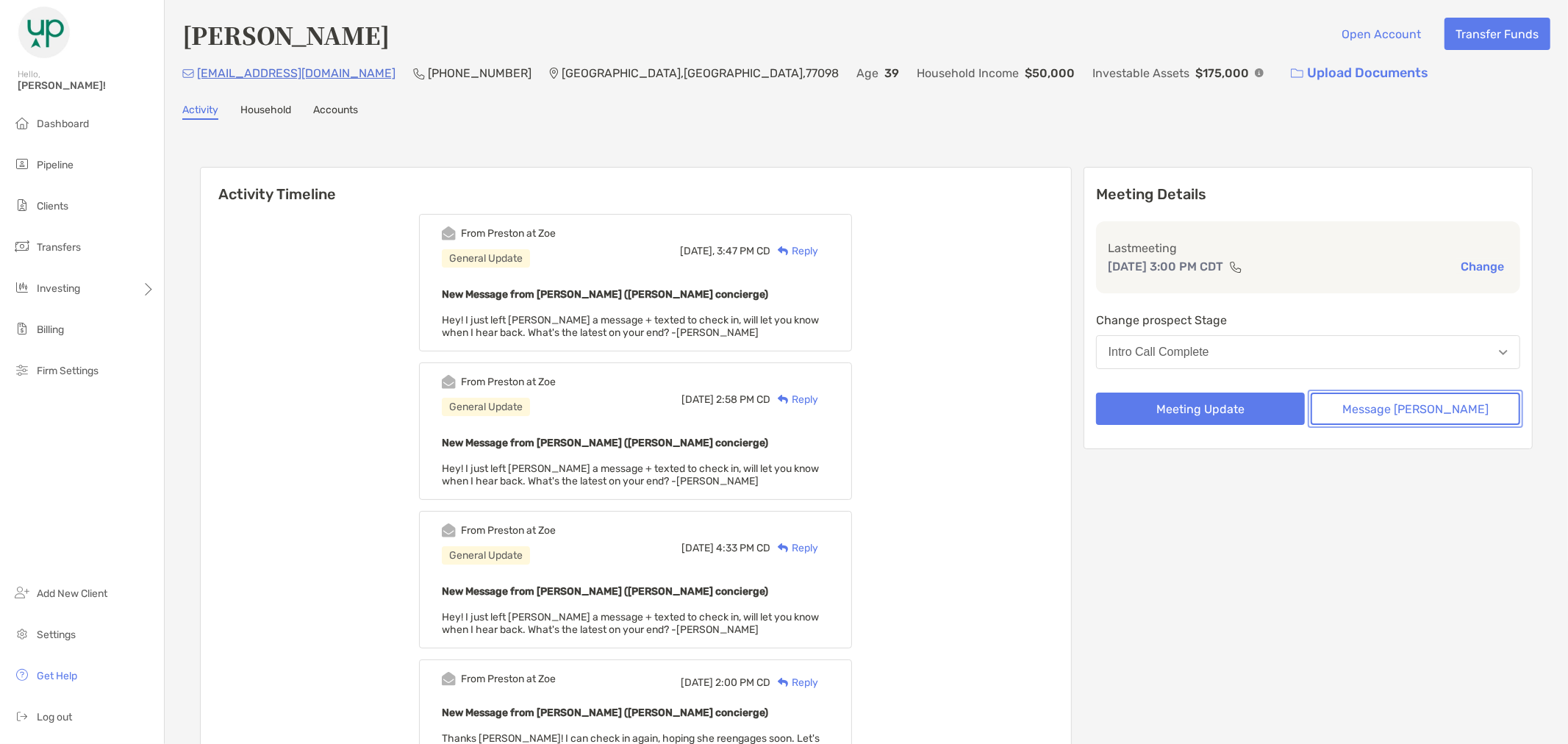
click at [1392, 409] on button "Message Zoe" at bounding box center [1415, 409] width 210 height 32
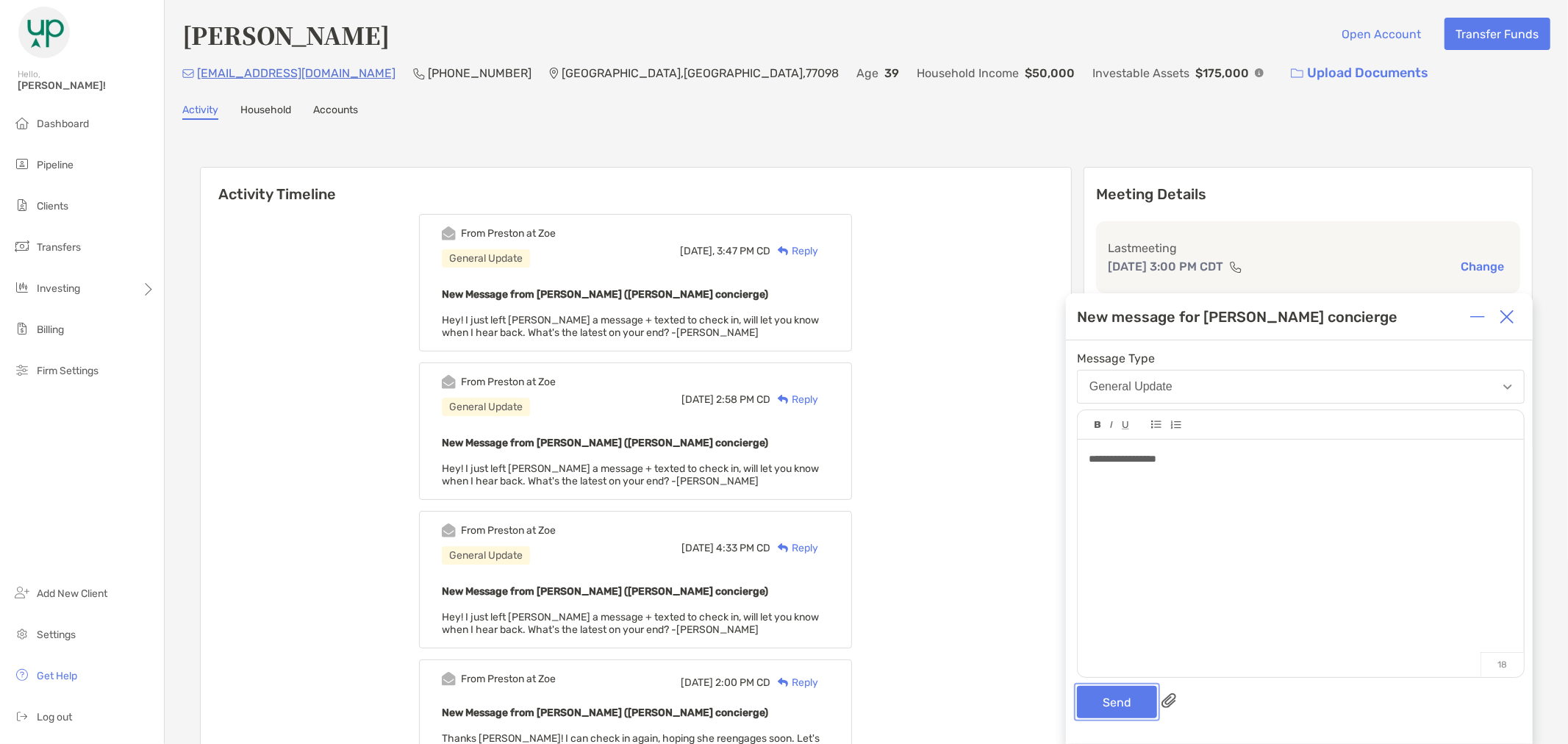
click at [1129, 711] on button "Send" at bounding box center [1117, 702] width 80 height 32
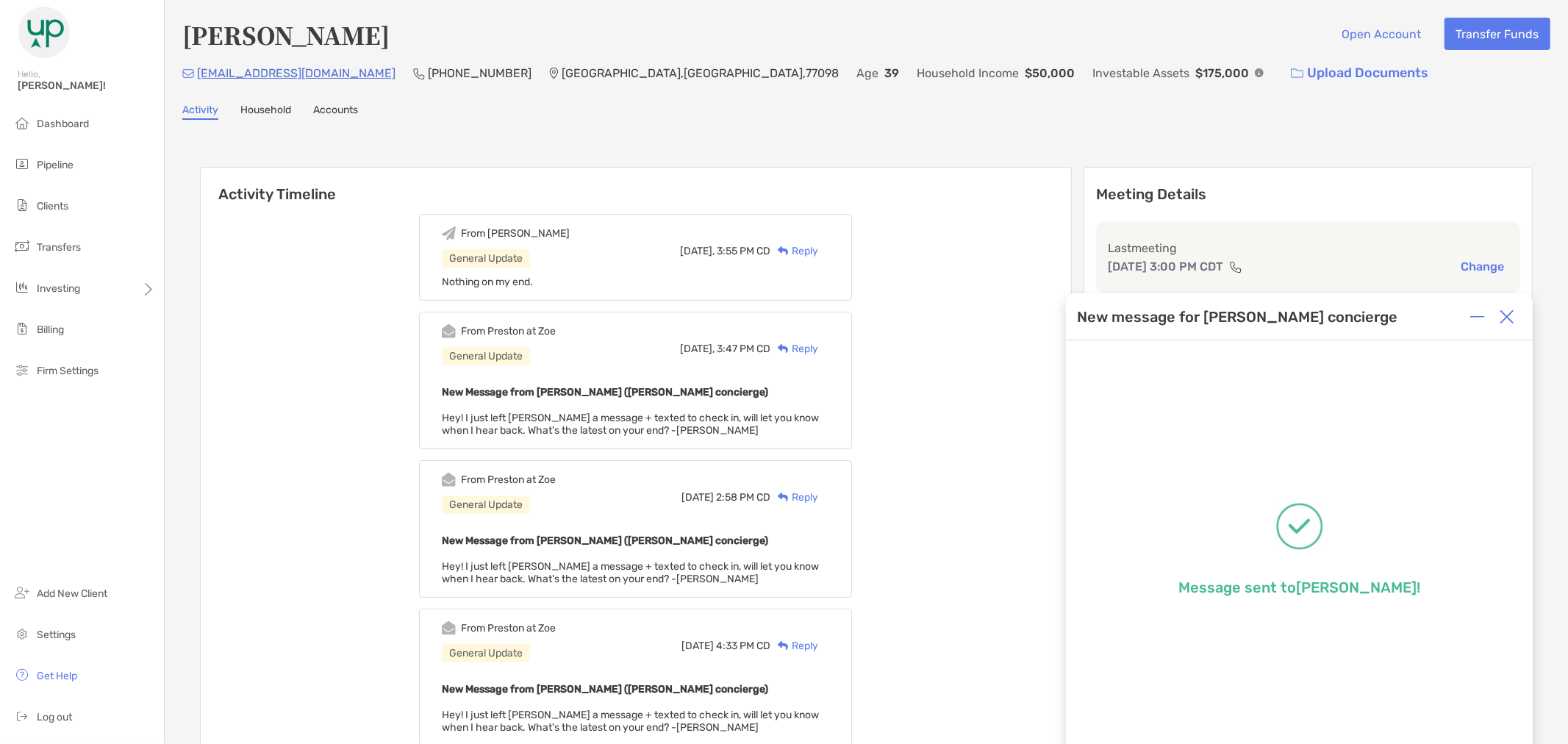
click at [1510, 316] on img at bounding box center [1507, 316] width 14 height 14
